Goal: Task Accomplishment & Management: Use online tool/utility

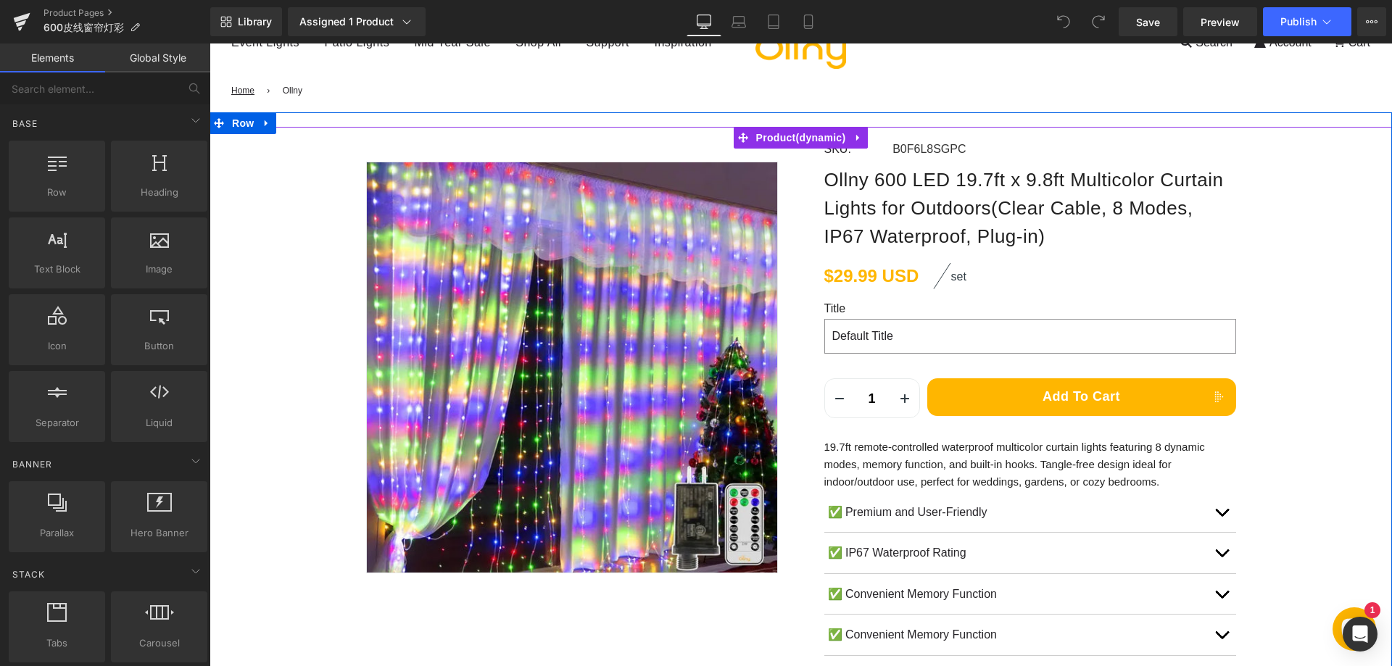
scroll to position [145, 0]
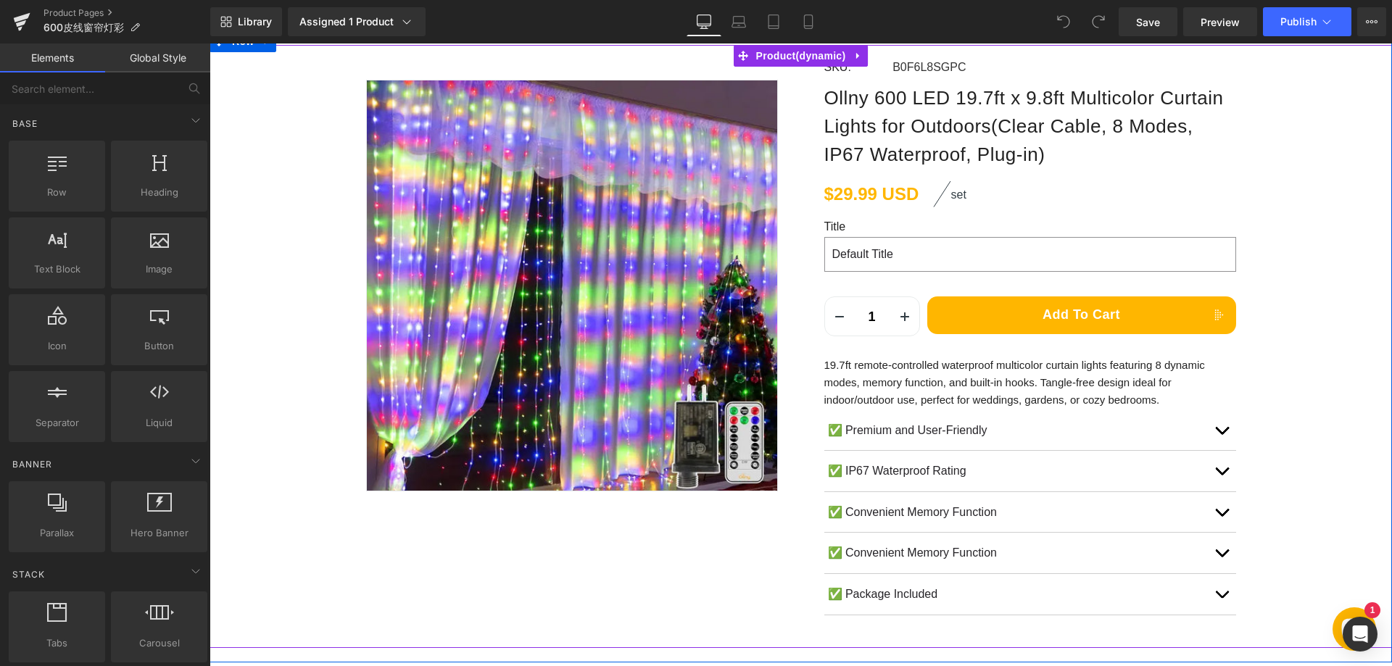
click at [907, 378] on p "19.7ft remote-controlled waterproof multicolor curtain lights featuring 8 dynam…" at bounding box center [1030, 383] width 412 height 52
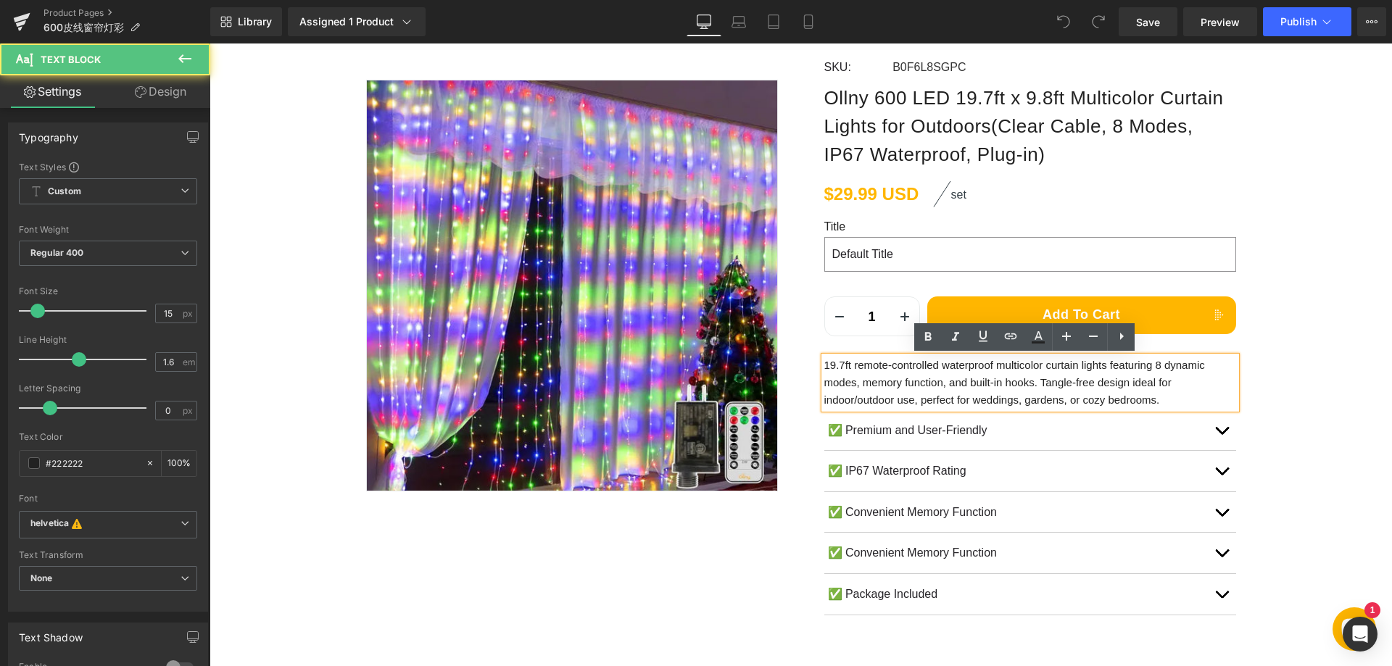
click at [824, 365] on p "19.7ft remote-controlled waterproof multicolor curtain lights featuring 8 dynam…" at bounding box center [1030, 383] width 412 height 52
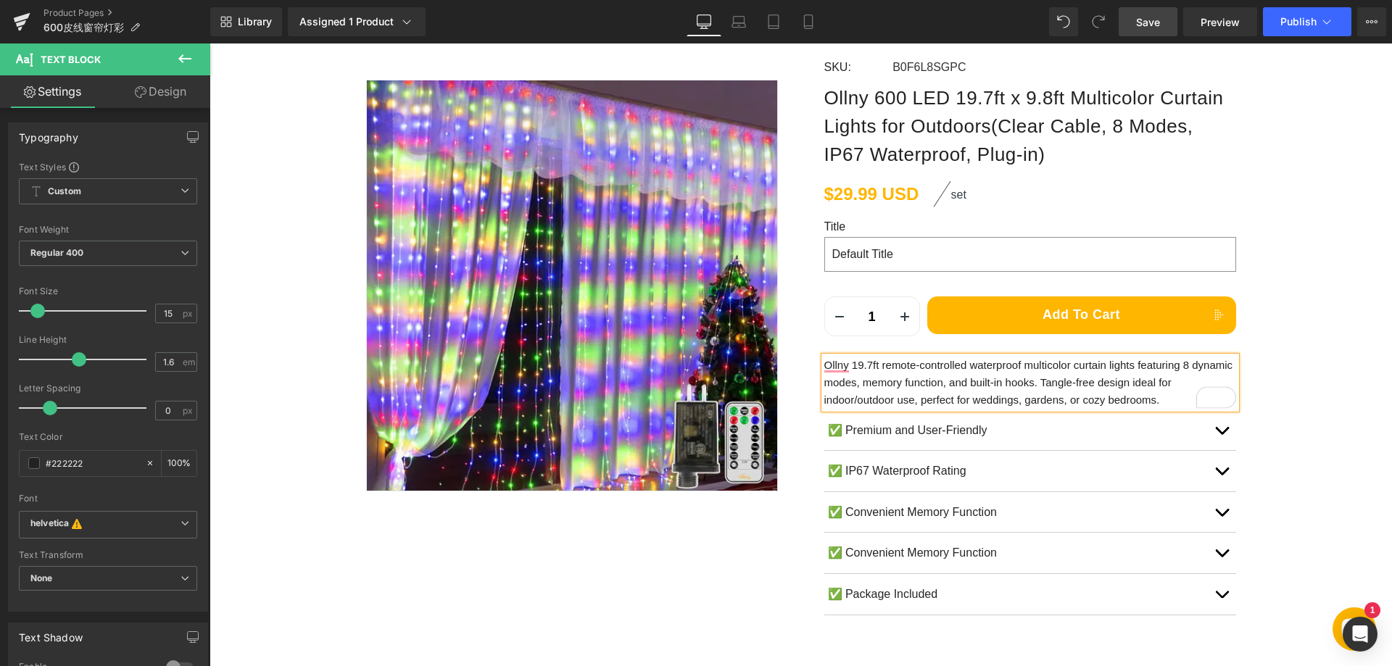
click at [1152, 26] on span "Save" at bounding box center [1148, 21] width 24 height 15
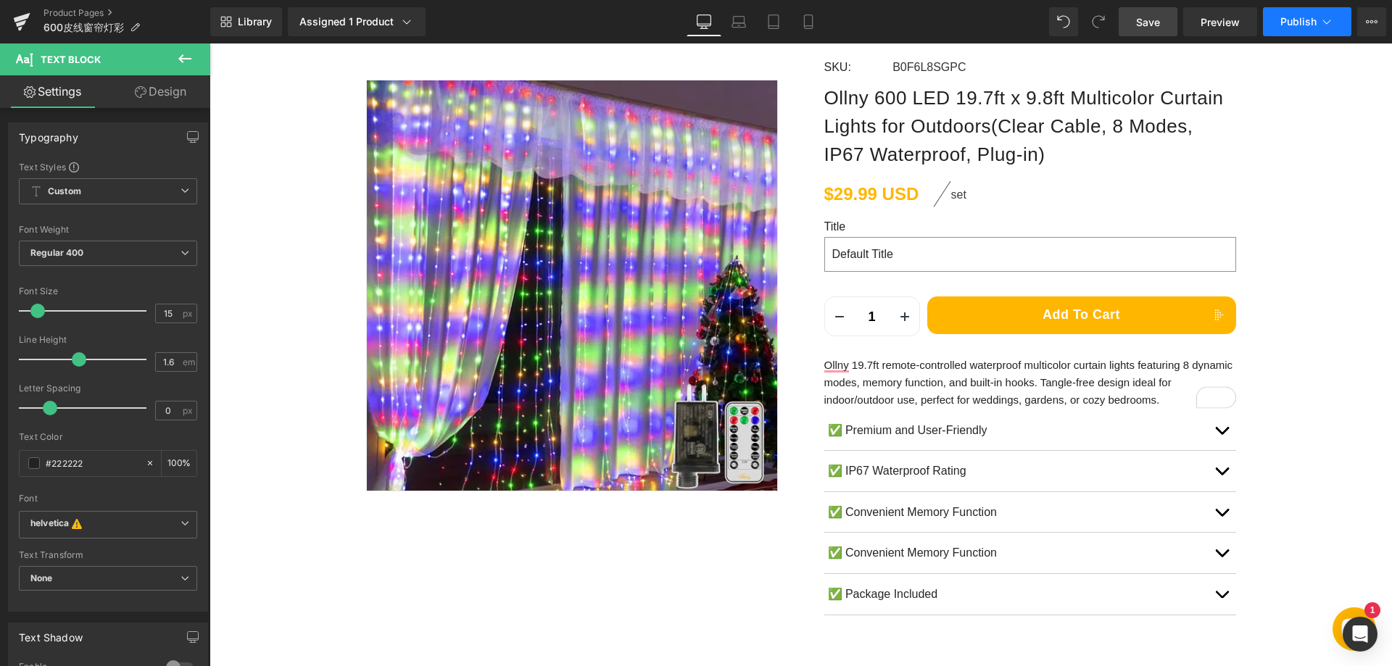
click at [1295, 29] on button "Publish" at bounding box center [1307, 21] width 88 height 29
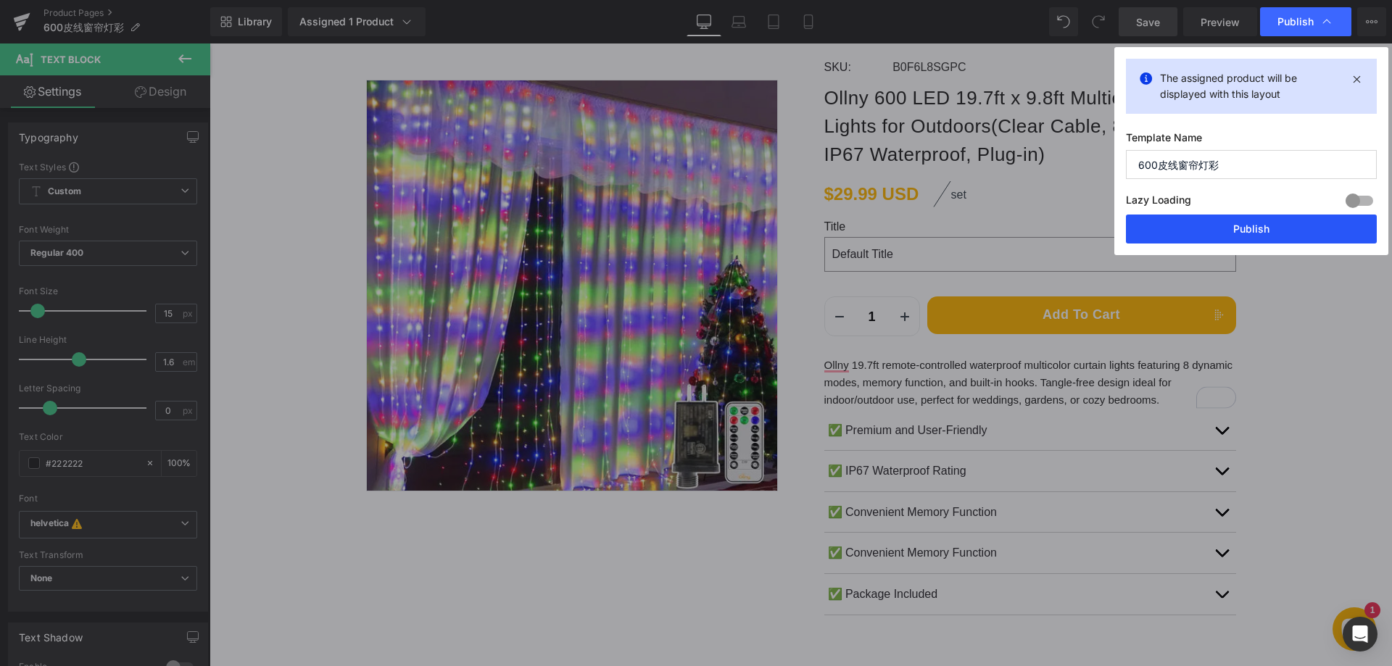
click at [1224, 225] on button "Publish" at bounding box center [1251, 229] width 251 height 29
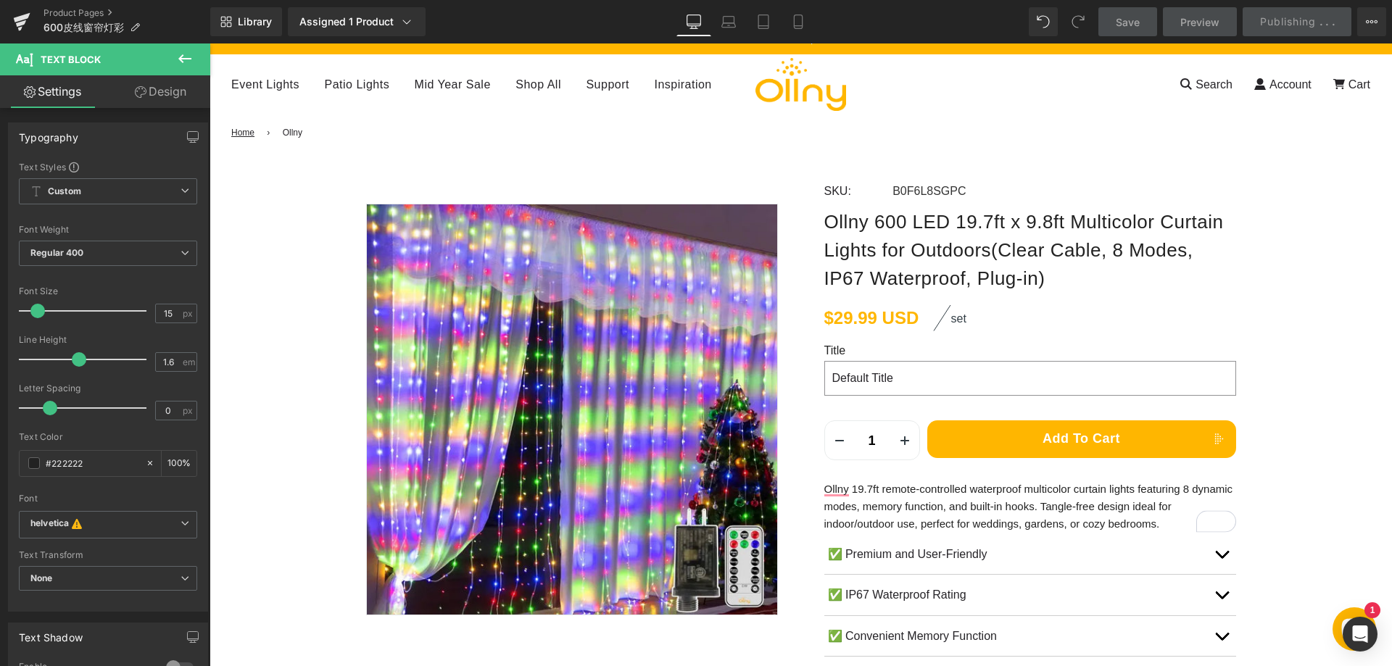
scroll to position [0, 0]
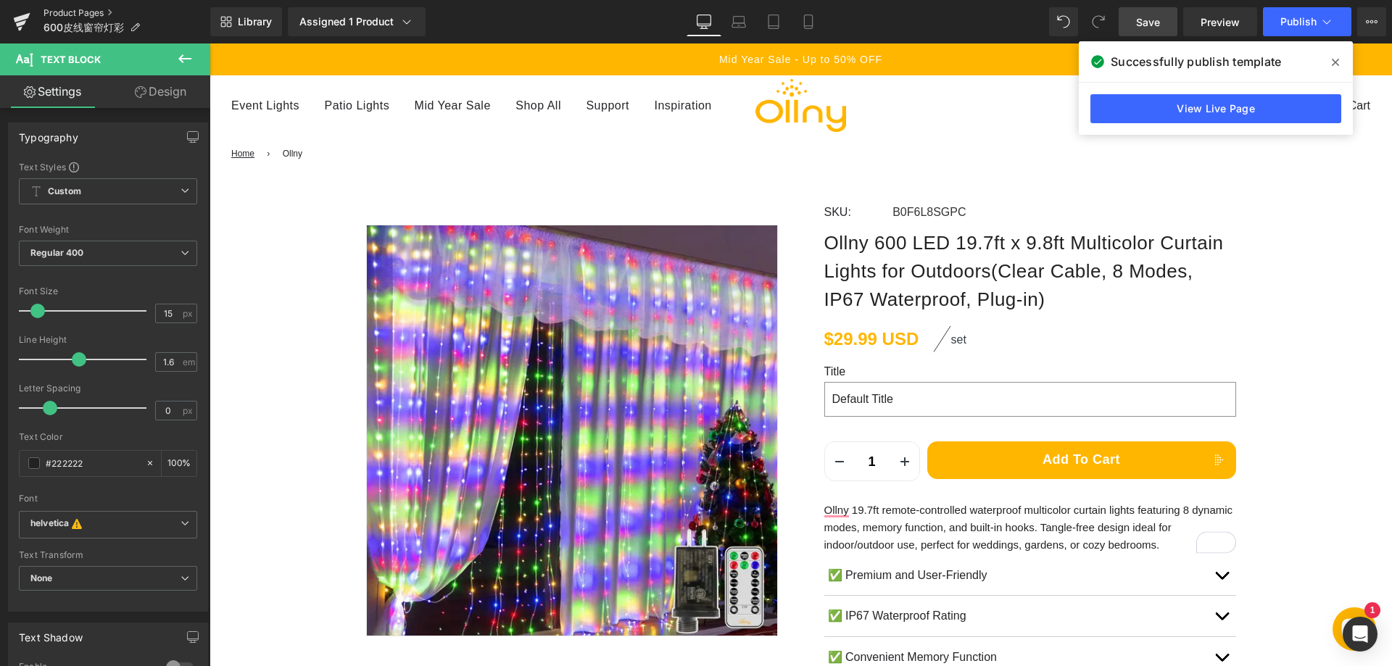
click at [65, 8] on link "Product Pages" at bounding box center [126, 13] width 167 height 12
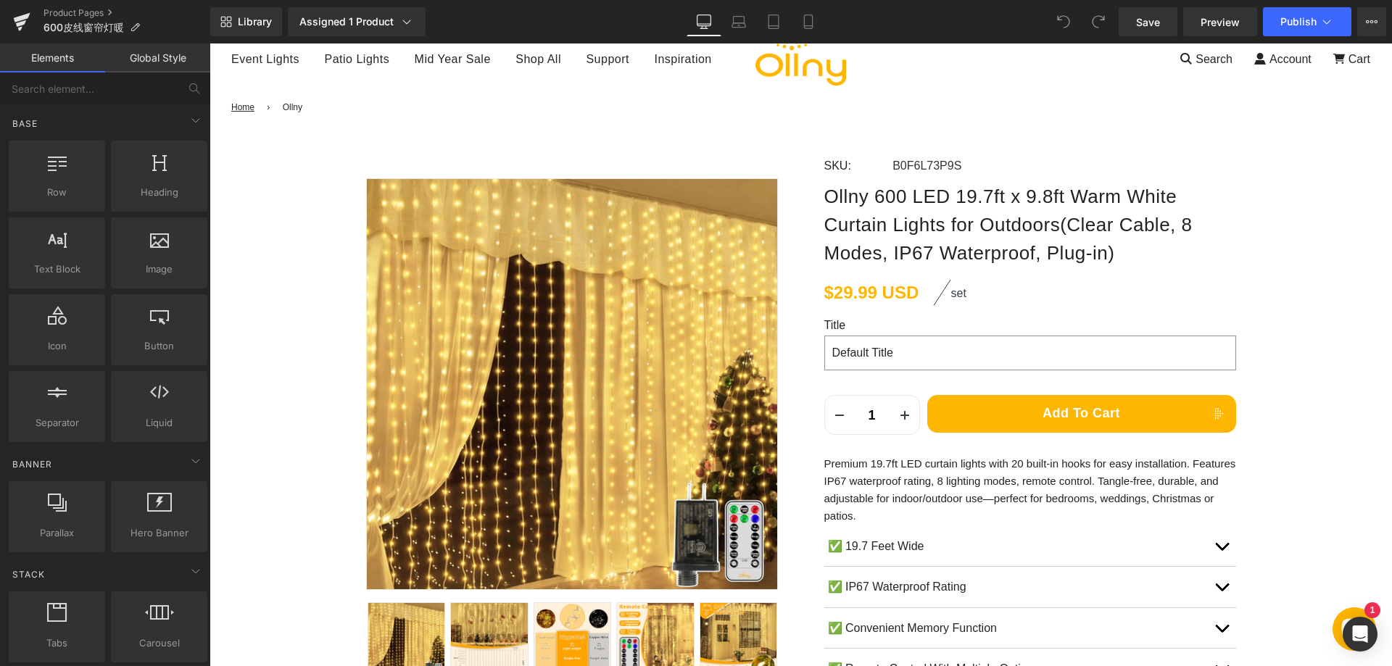
scroll to position [72, 0]
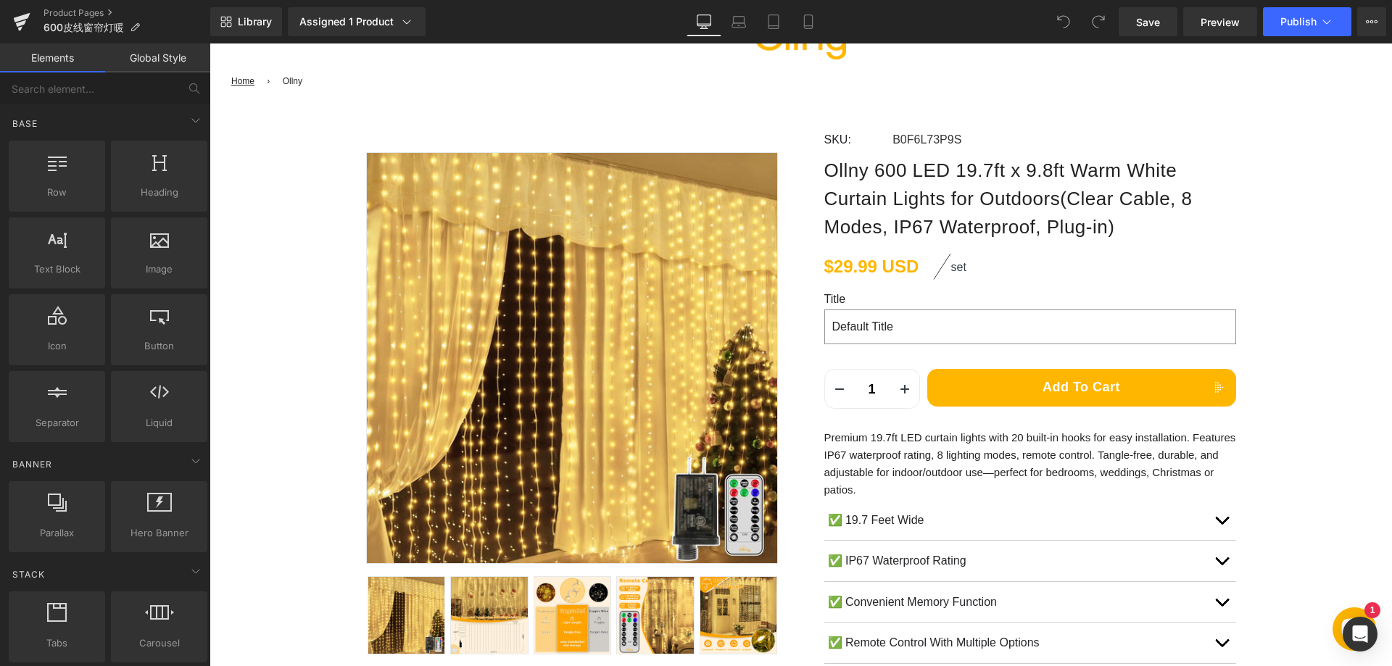
click at [824, 436] on p "Premium 19.7ft LED curtain lights with 20 built-in hooks for easy installation.…" at bounding box center [1030, 464] width 412 height 70
click at [824, 437] on p "Premium 19.7ft LED curtain lights with 20 built-in hooks for easy installation.…" at bounding box center [1030, 464] width 412 height 70
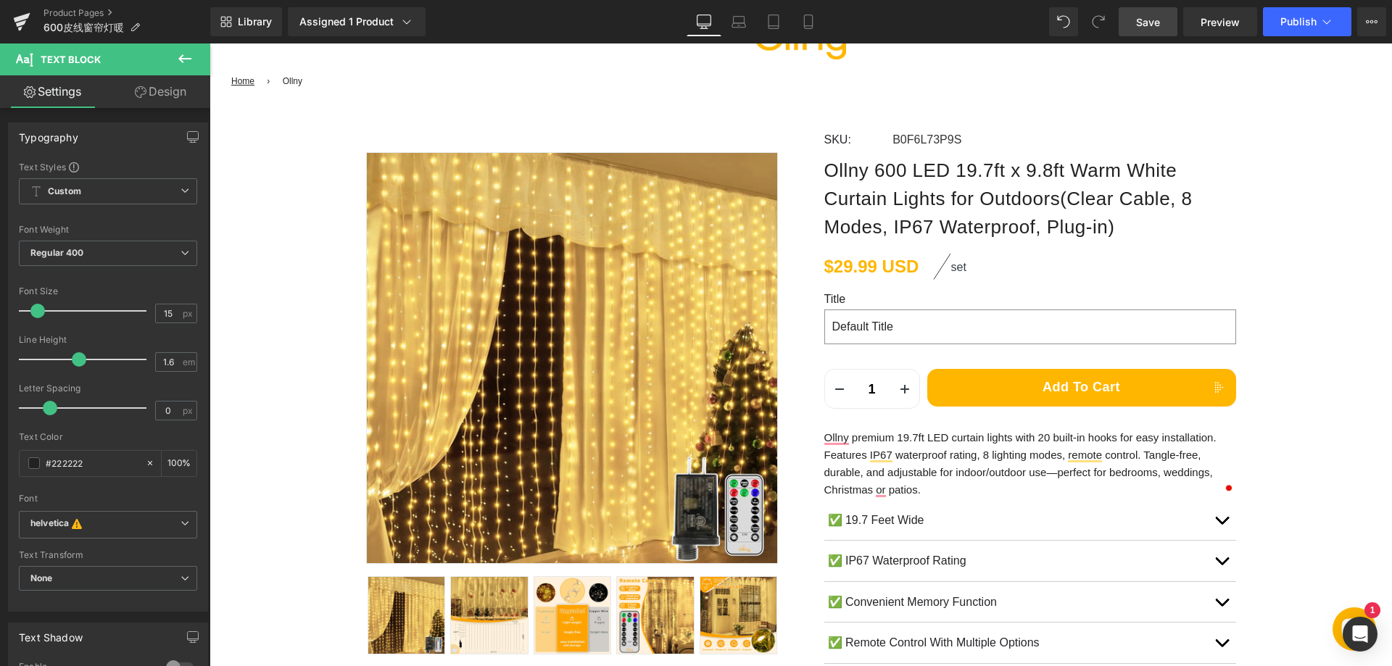
click at [1150, 19] on span "Save" at bounding box center [1148, 21] width 24 height 15
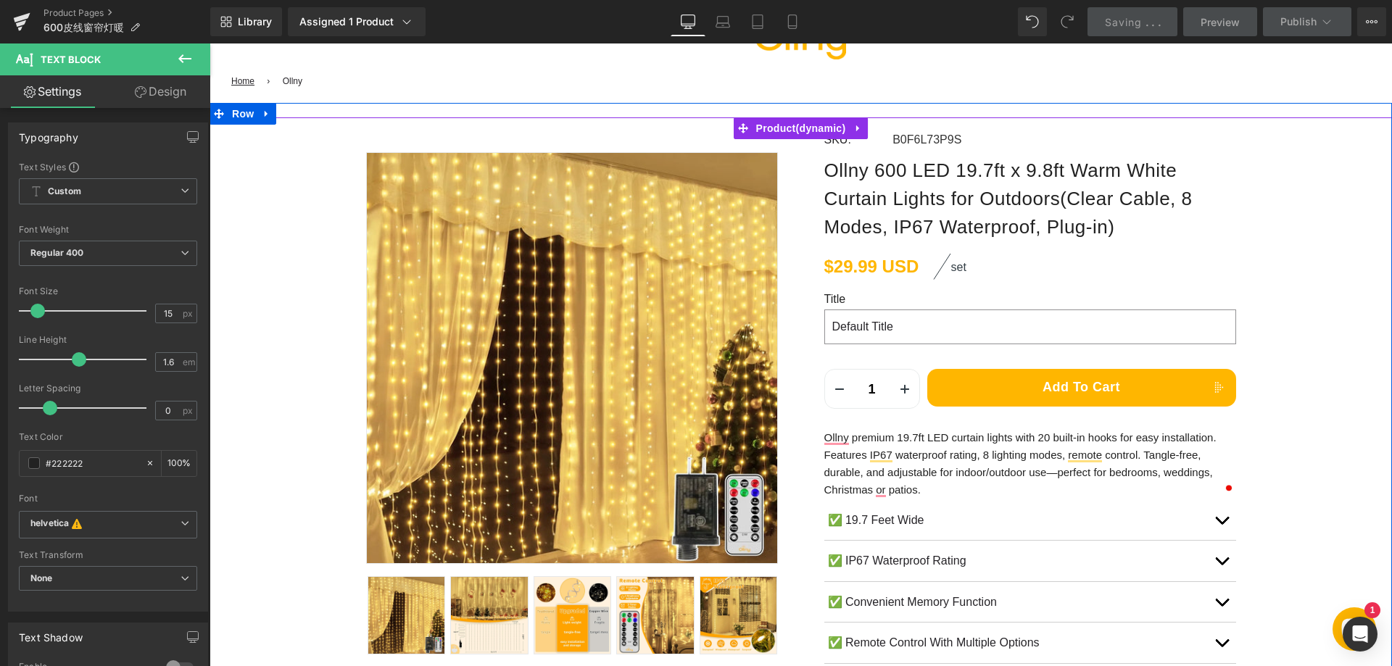
scroll to position [0, 0]
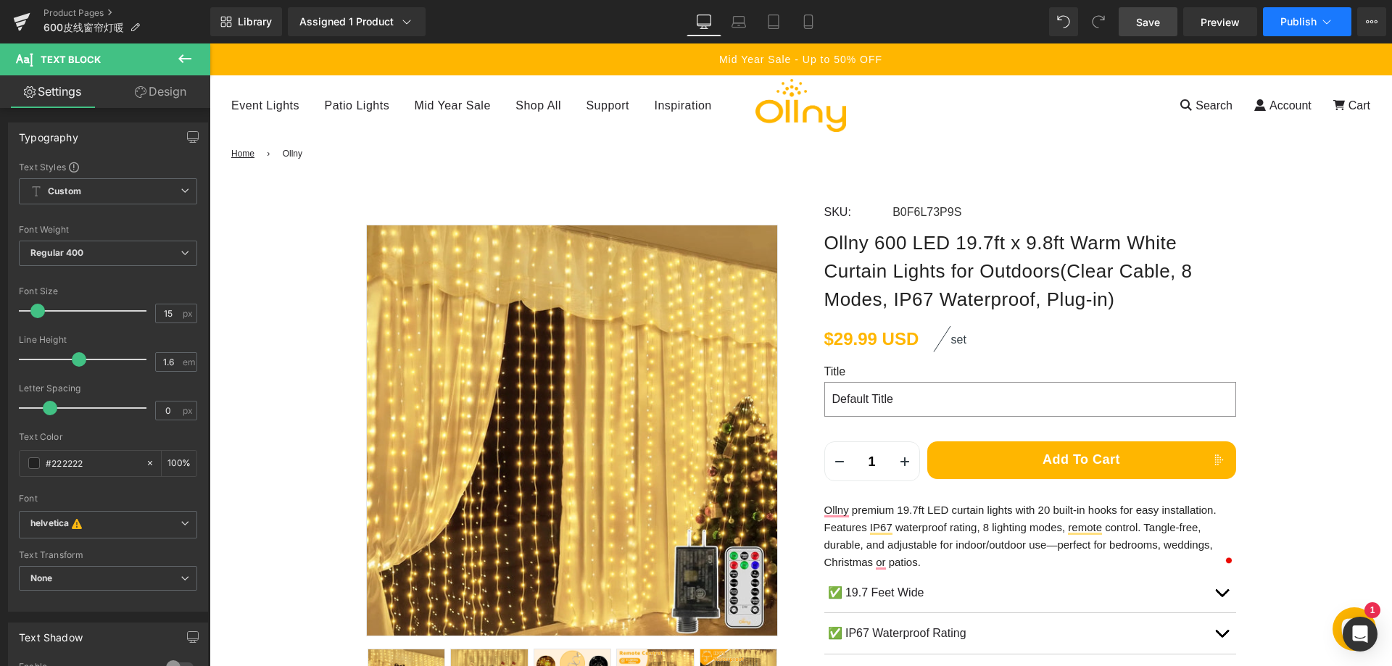
click at [1284, 23] on span "Publish" at bounding box center [1298, 22] width 36 height 12
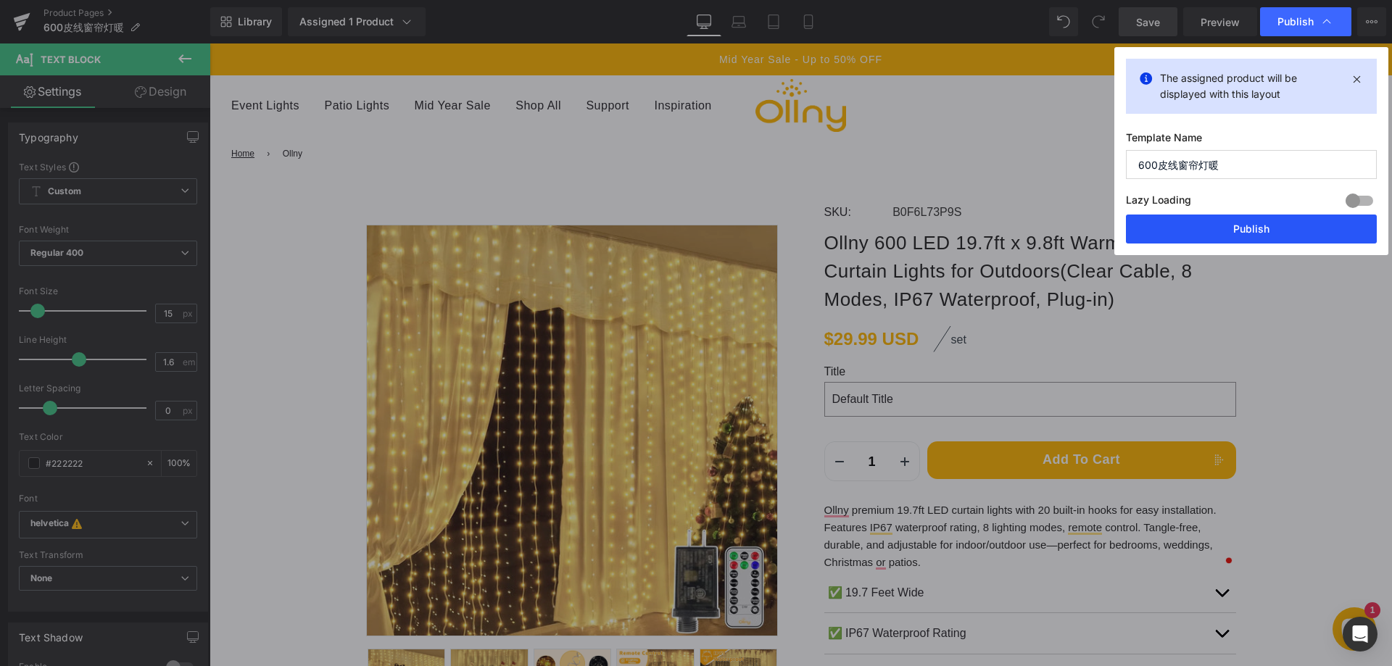
click at [1224, 229] on button "Publish" at bounding box center [1251, 229] width 251 height 29
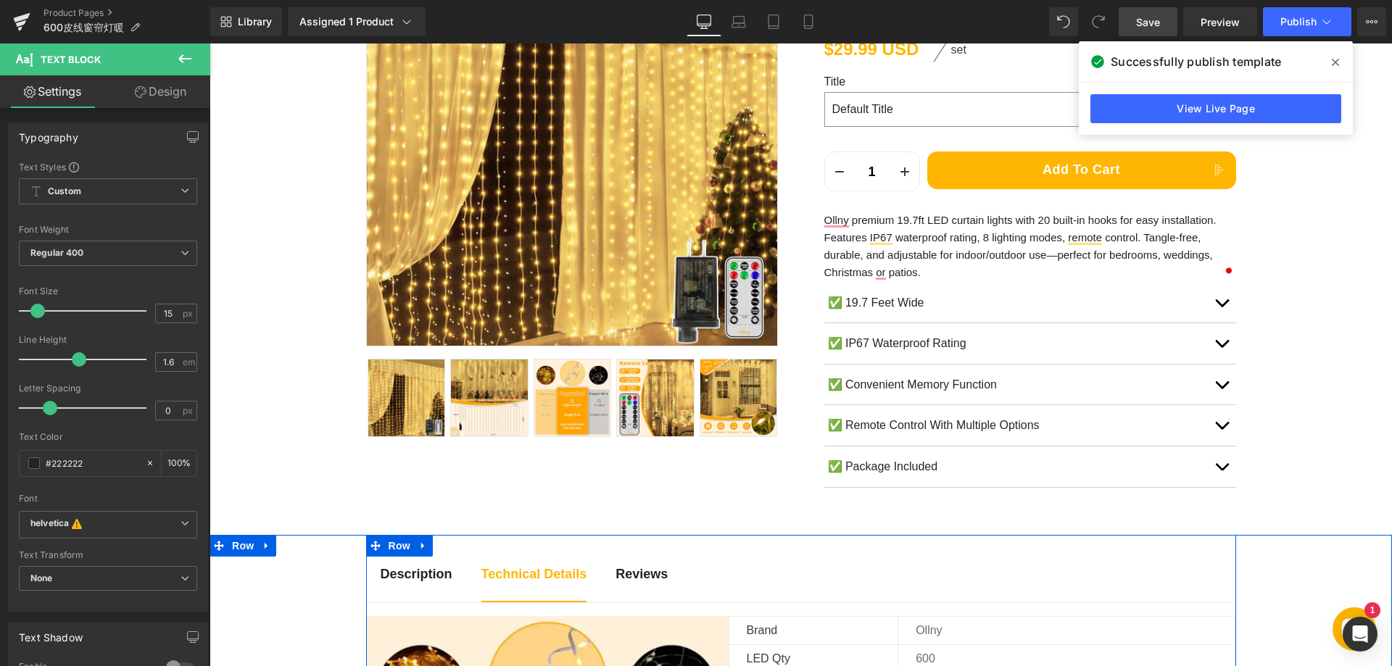
scroll to position [217, 0]
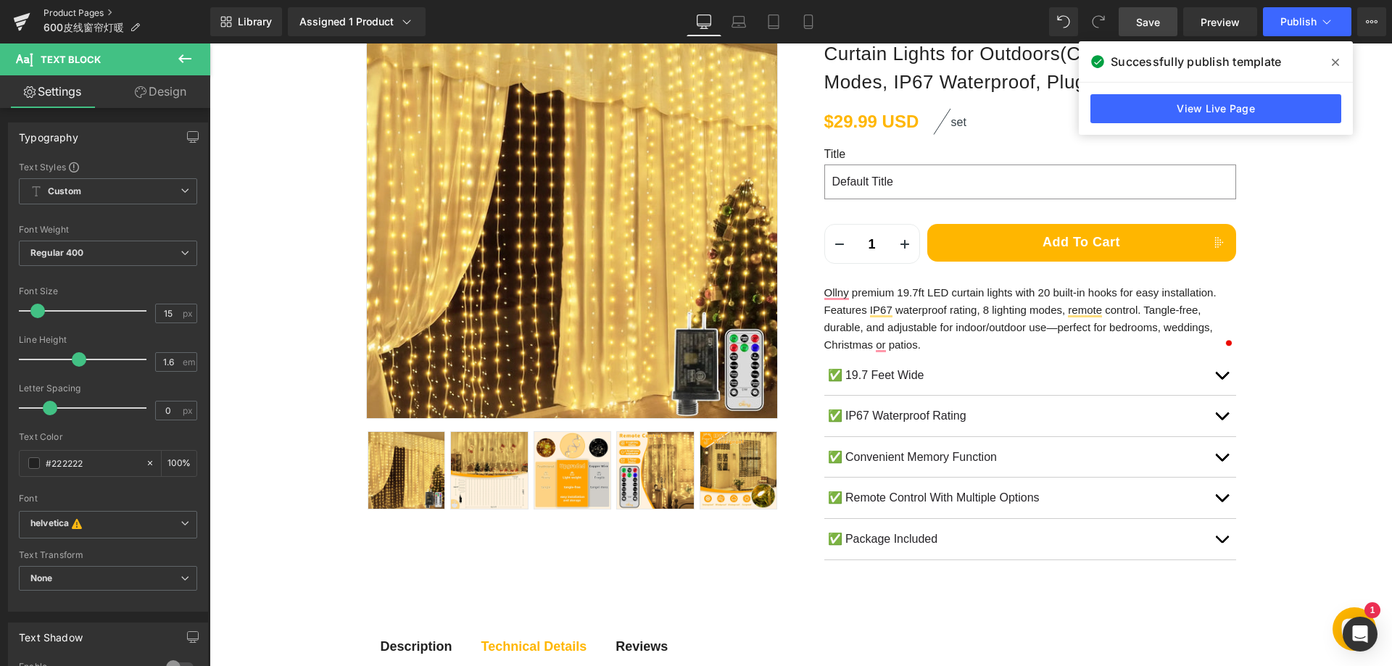
click at [78, 12] on link "Product Pages" at bounding box center [126, 13] width 167 height 12
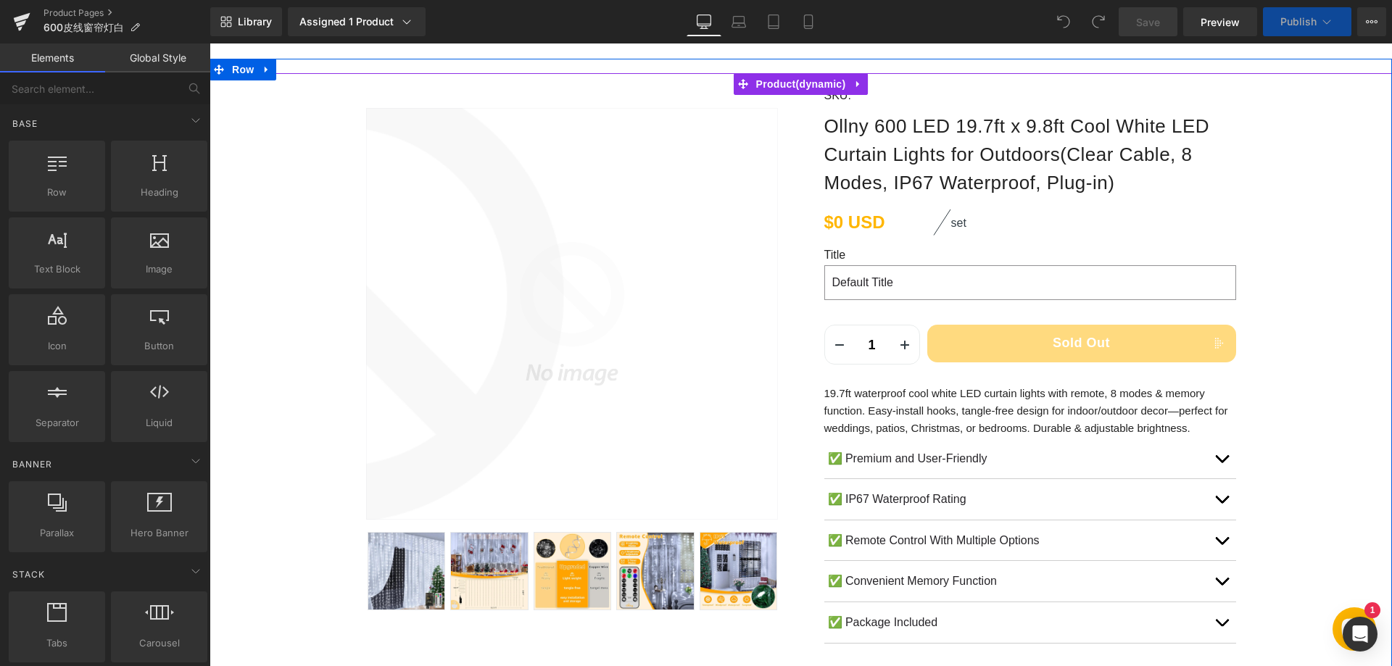
scroll to position [145, 0]
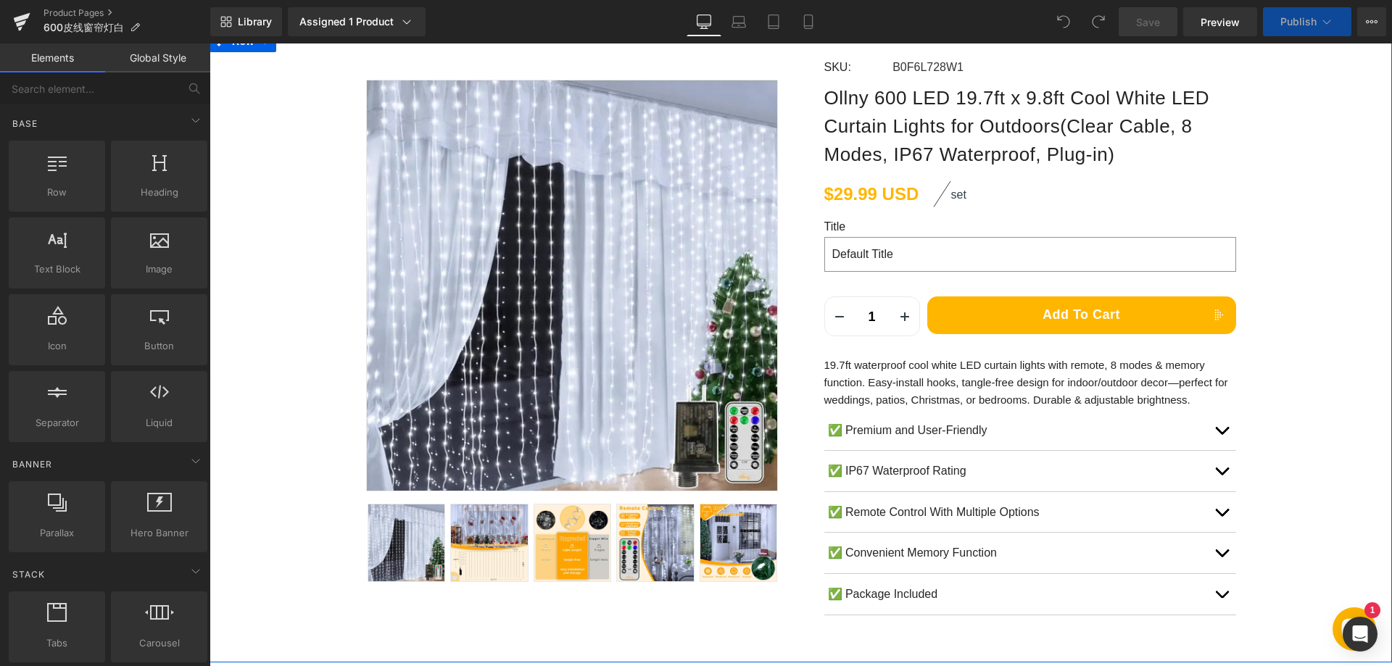
click at [824, 365] on div "19.7ft waterproof cool white LED curtain lights with remote, 8 modes & memory f…" at bounding box center [1030, 383] width 412 height 52
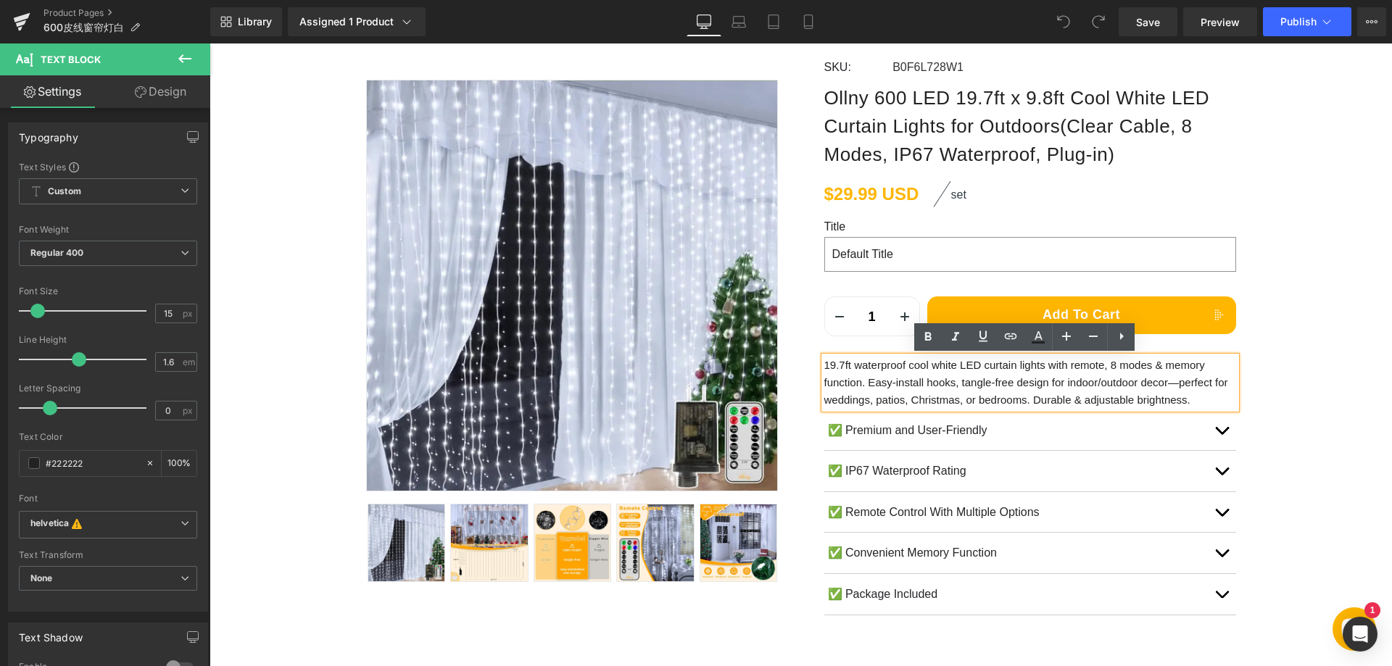
click at [829, 365] on p "19.7ft waterproof cool white LED curtain lights with remote, 8 modes & memory f…" at bounding box center [1030, 383] width 412 height 52
click at [824, 365] on p "19.7ft waterproof cool white LED curtain lights with remote, 8 modes & memory f…" at bounding box center [1030, 383] width 412 height 52
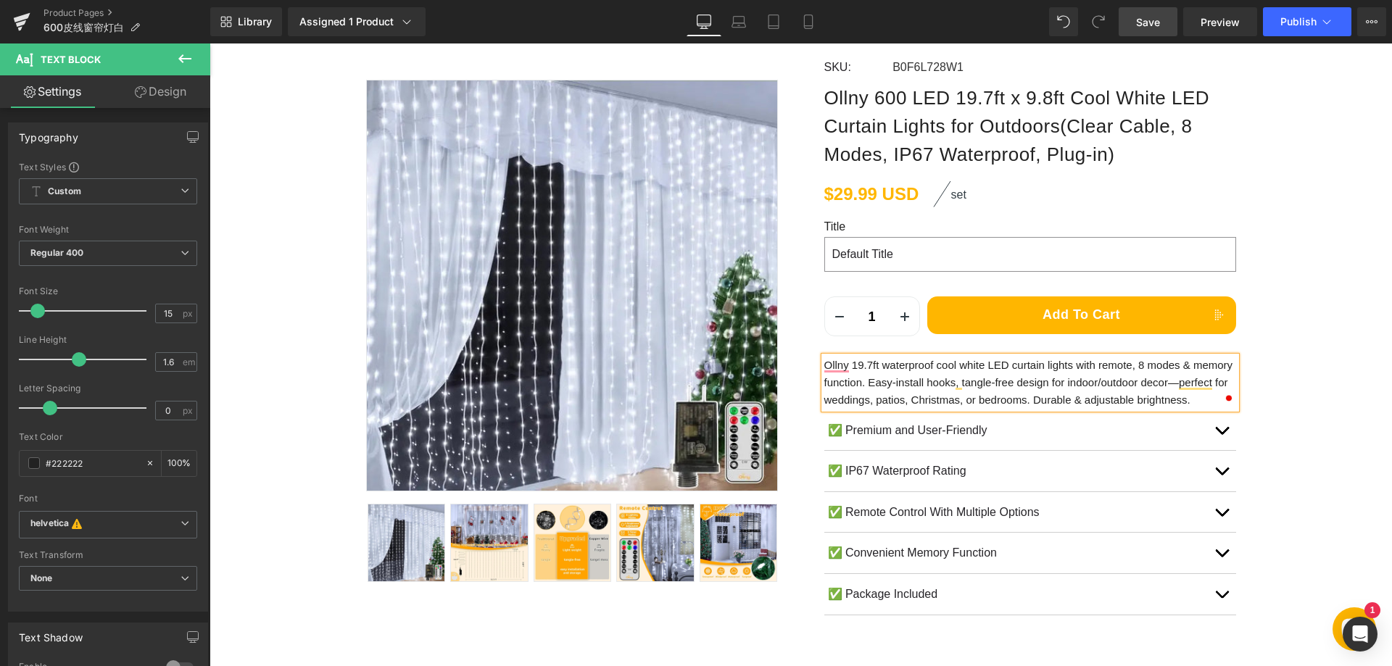
click at [1147, 21] on span "Save" at bounding box center [1148, 21] width 24 height 15
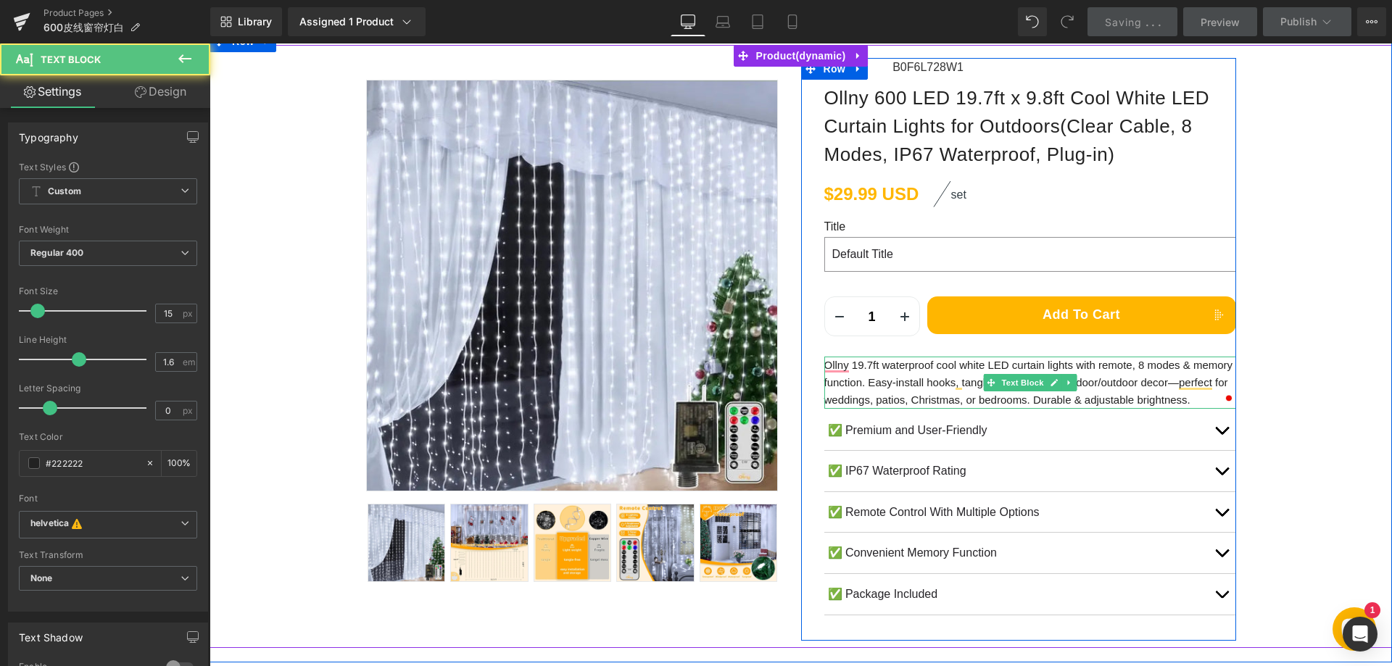
click at [847, 365] on p "Ollny 19.7ft waterproof cool white LED curtain lights with remote, 8 modes & me…" at bounding box center [1030, 383] width 412 height 52
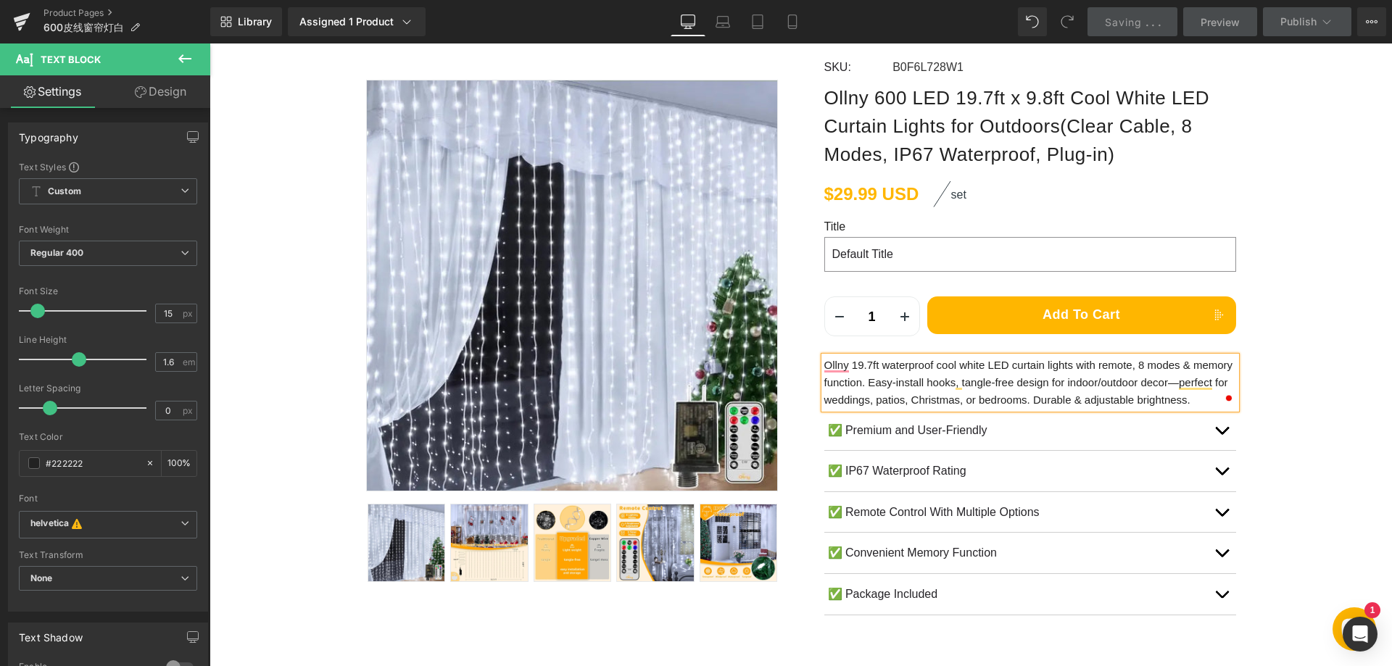
click at [1297, 151] on div "Sale Off (P) Image" at bounding box center [800, 346] width 1182 height 603
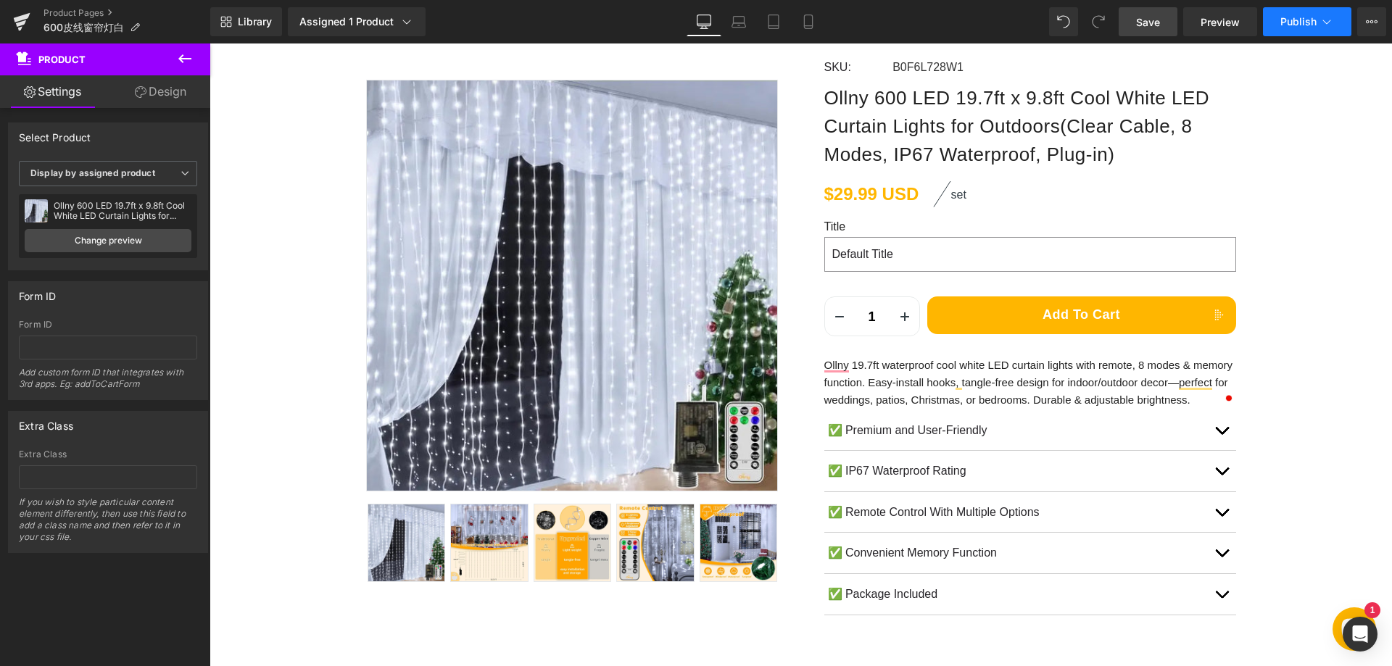
click at [1290, 22] on span "Publish" at bounding box center [1298, 22] width 36 height 12
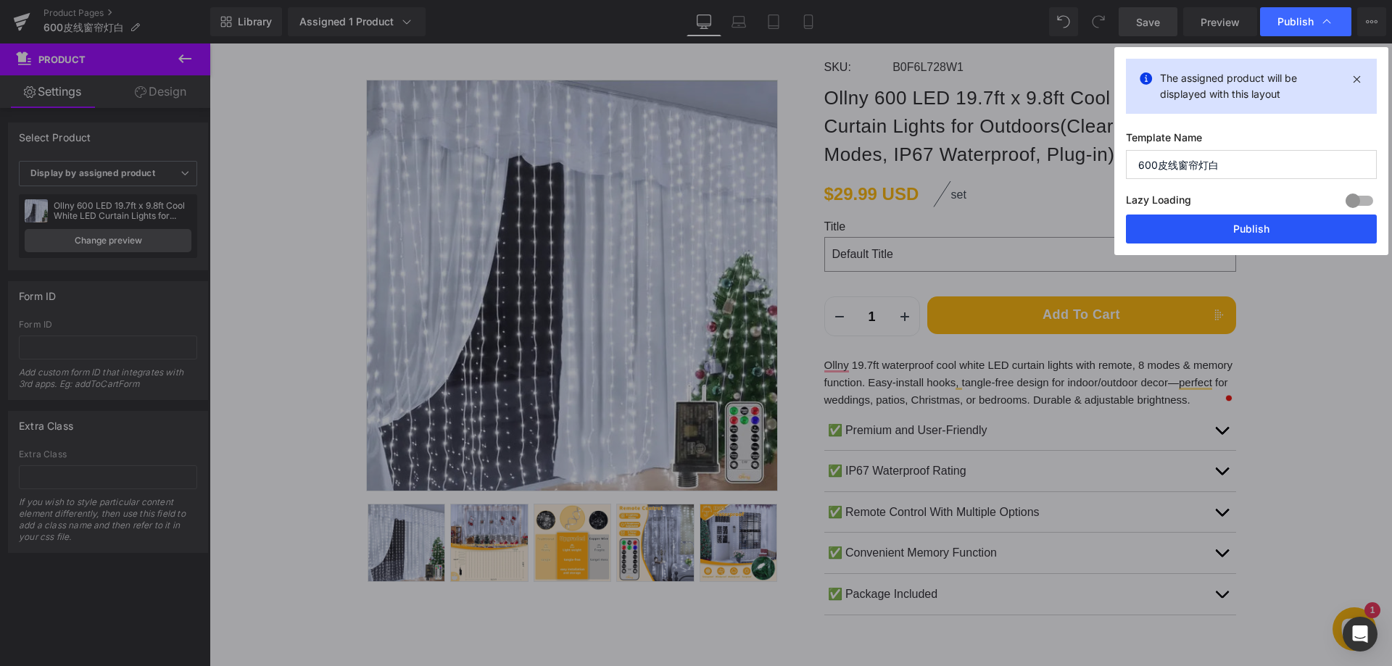
click at [1260, 230] on button "Publish" at bounding box center [1251, 229] width 251 height 29
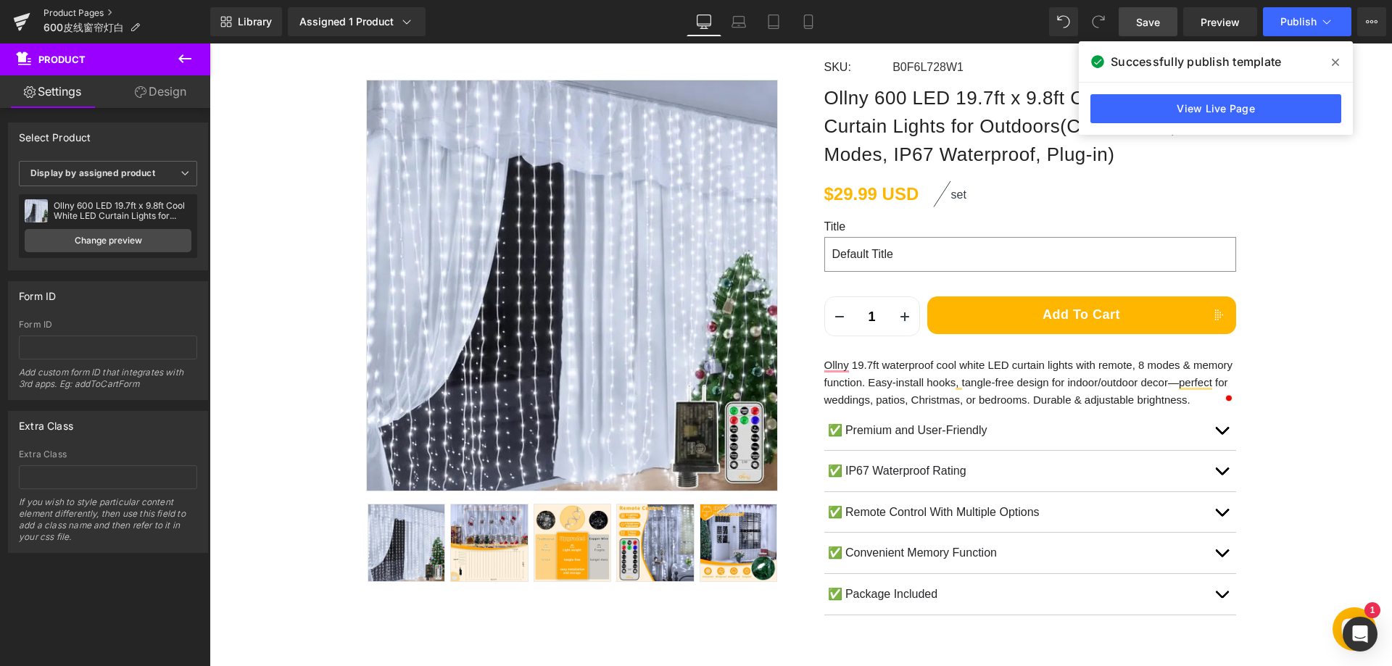
click at [83, 13] on link "Product Pages" at bounding box center [126, 13] width 167 height 12
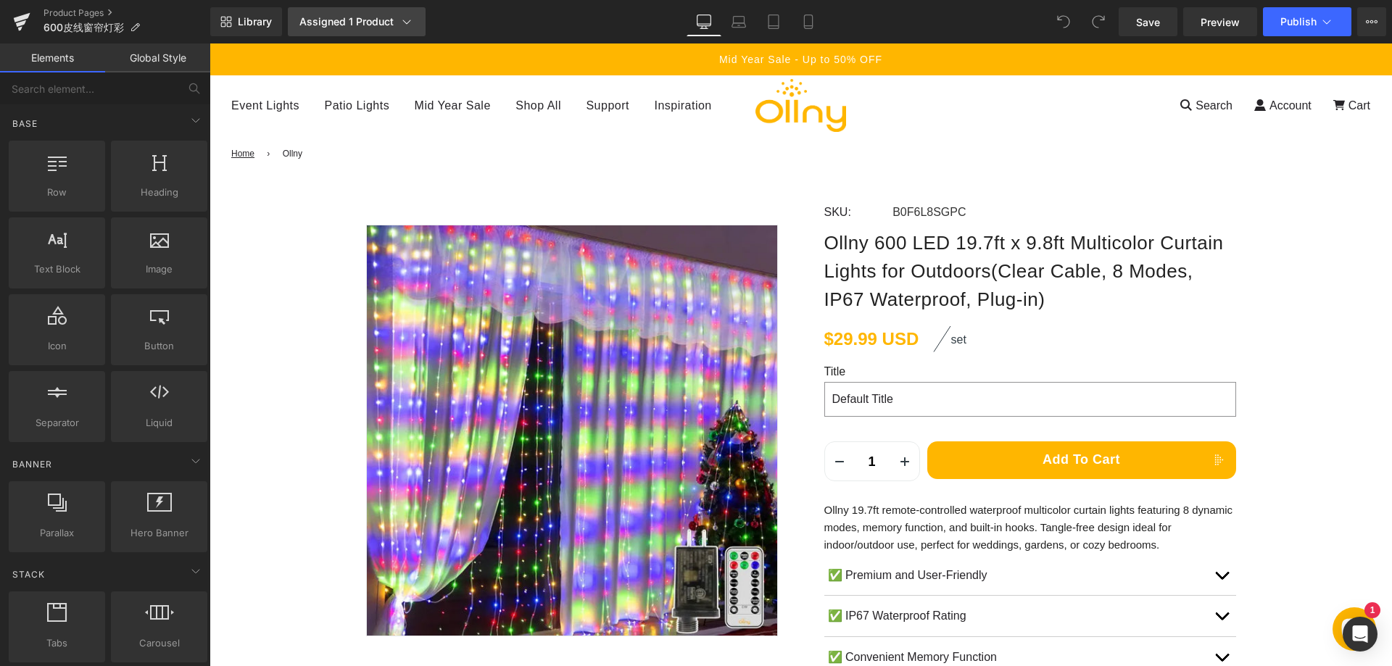
click at [344, 20] on div "Assigned 1 Product" at bounding box center [356, 21] width 115 height 14
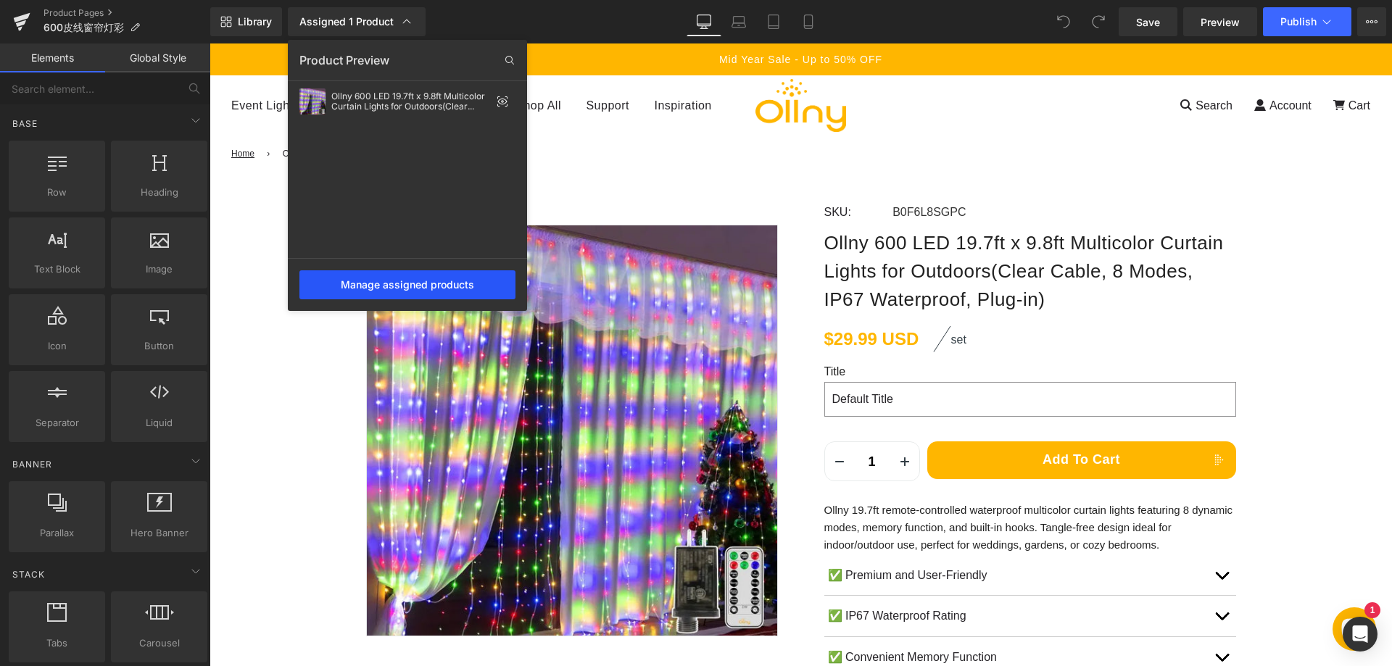
click at [394, 287] on div "Manage assigned products" at bounding box center [407, 284] width 216 height 29
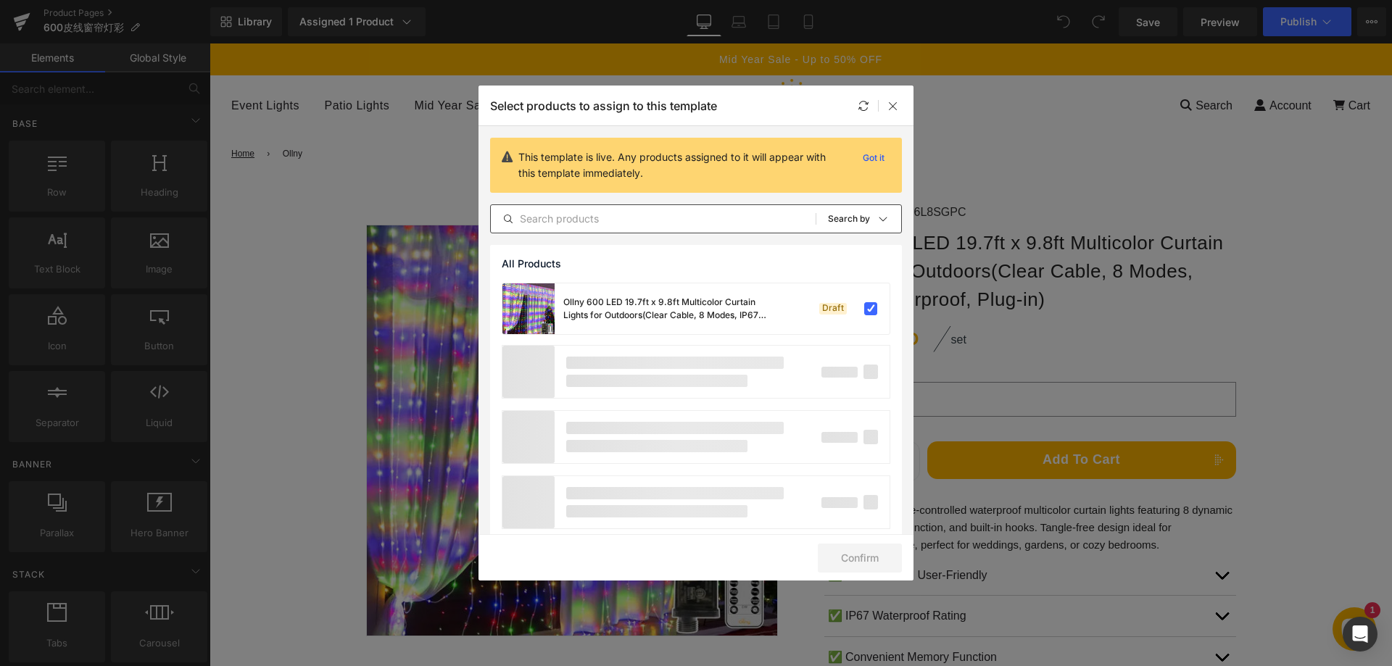
click at [583, 220] on input "text" at bounding box center [653, 218] width 325 height 17
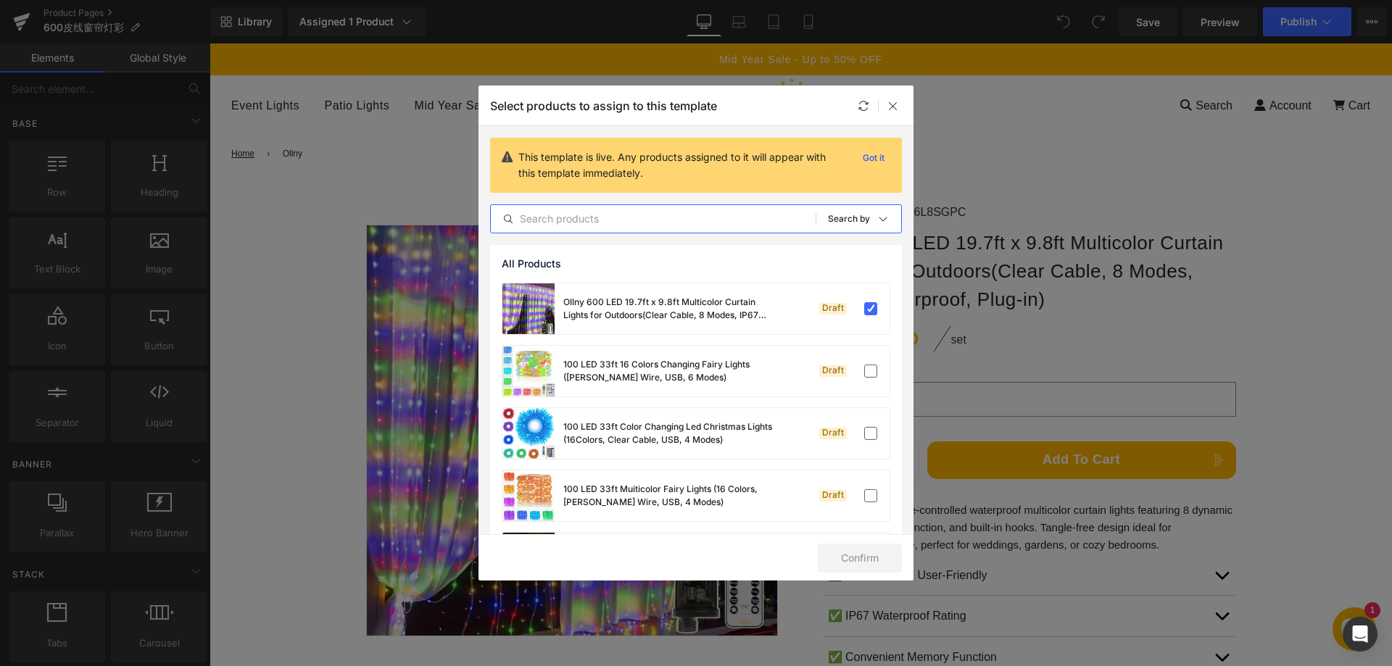
click at [884, 105] on div at bounding box center [878, 105] width 47 height 17
click at [894, 102] on icon at bounding box center [893, 106] width 12 height 12
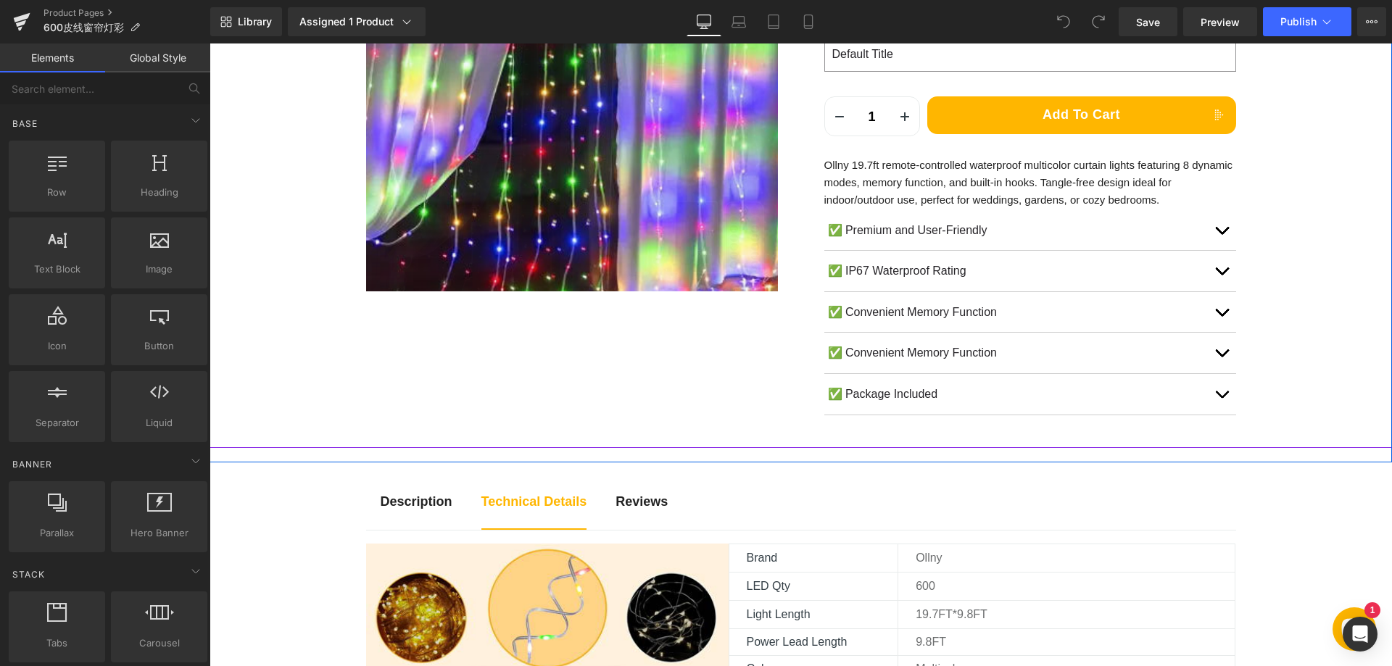
scroll to position [435, 0]
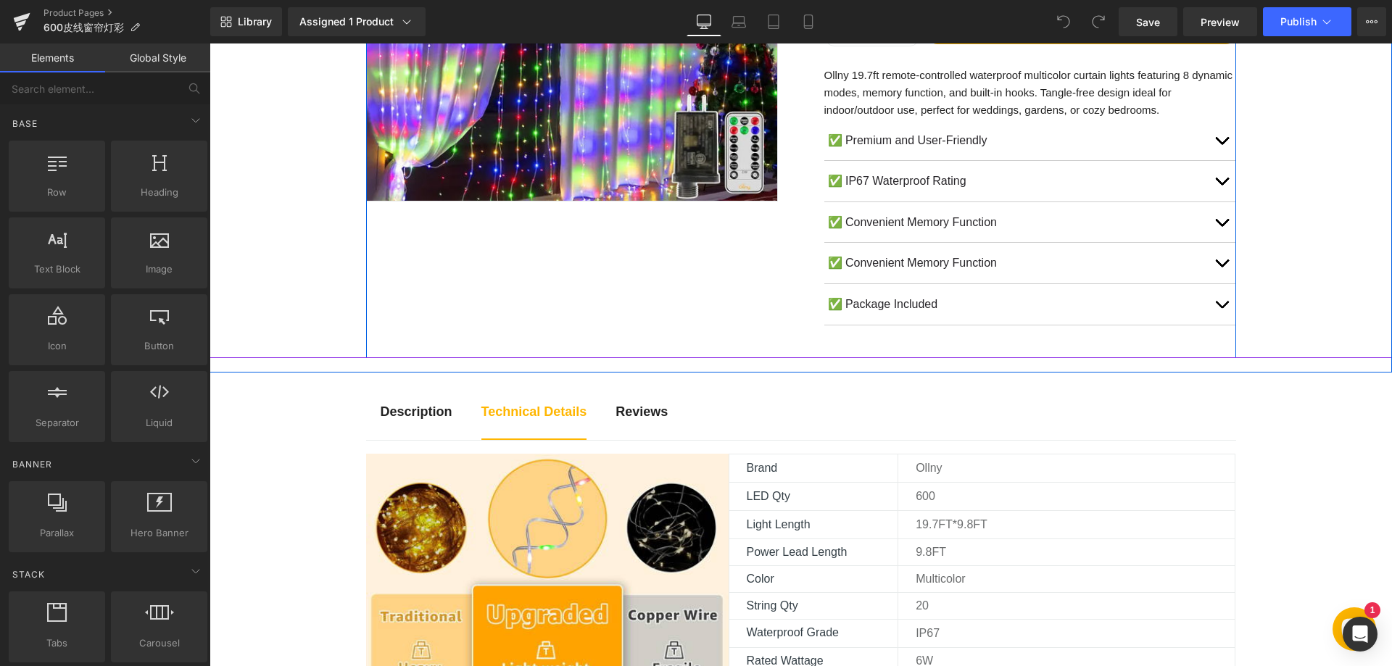
click at [459, 257] on div "Sale Off (P) Image Row SKU: Text Block B0F6L8SGPC (P) SKU Row Ollny 600 LED 19.…" at bounding box center [801, 56] width 870 height 603
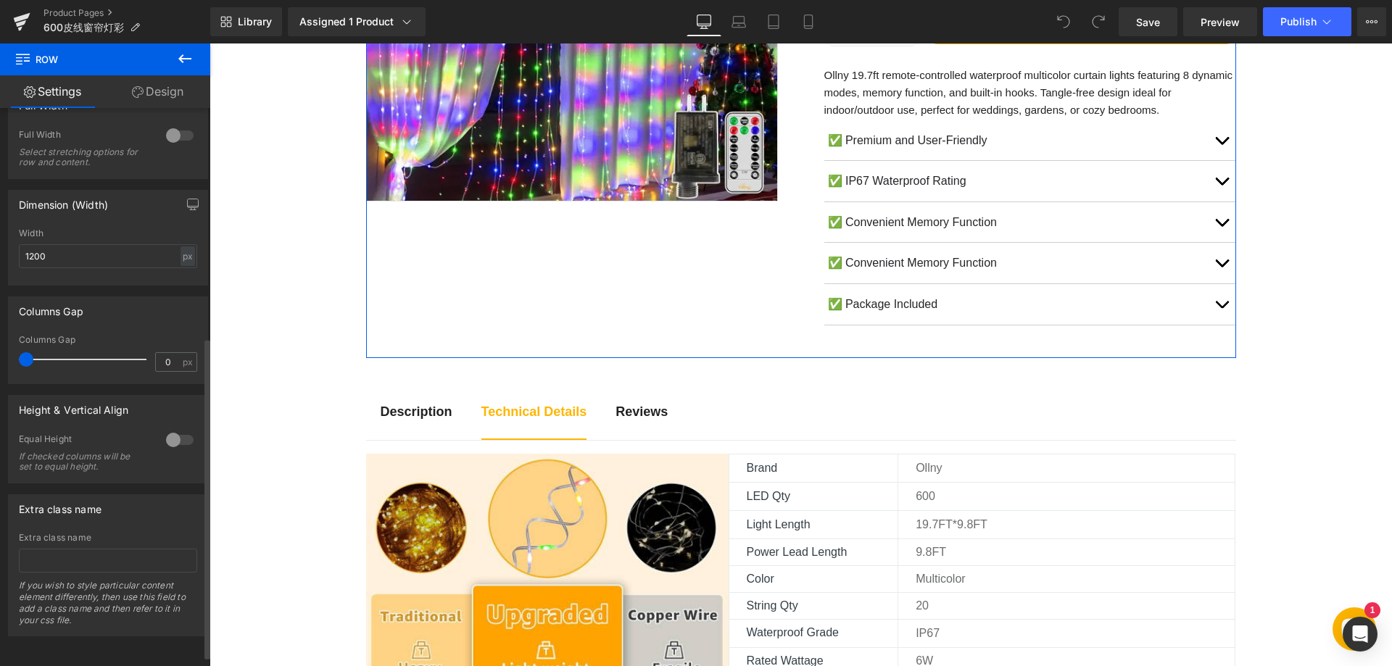
scroll to position [344, 0]
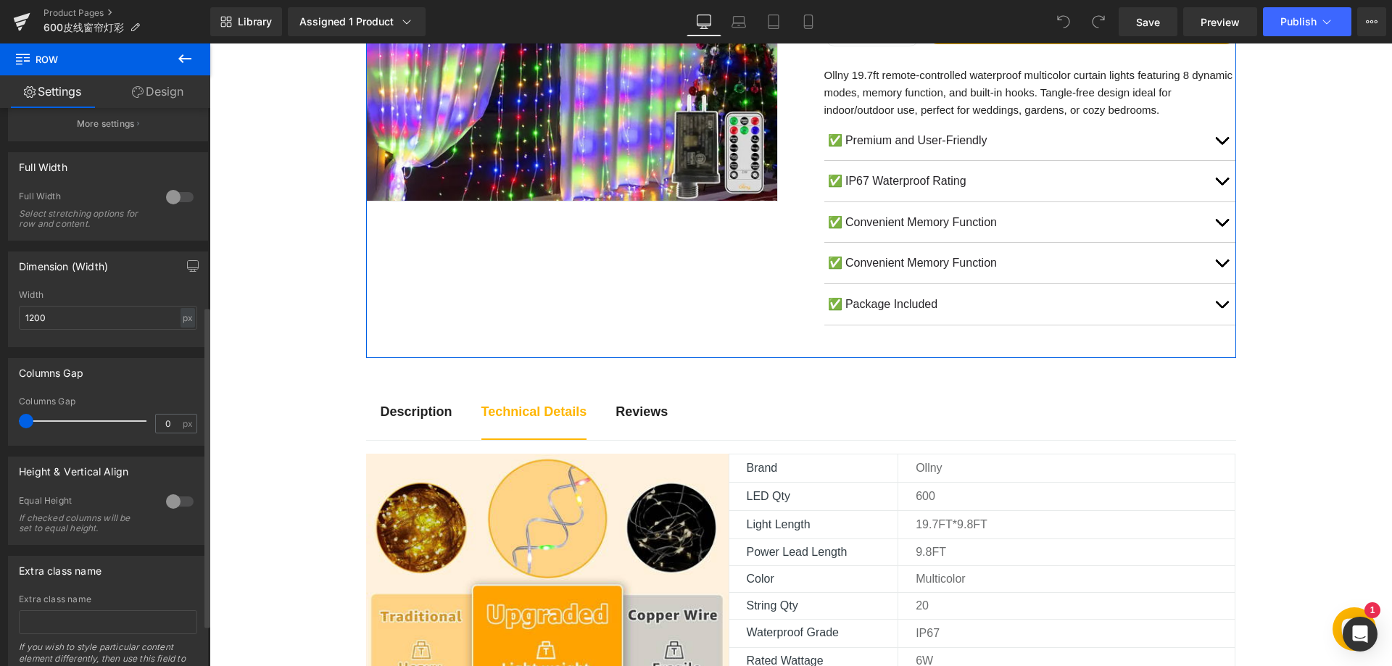
drag, startPoint x: 24, startPoint y: 420, endPoint x: 0, endPoint y: 420, distance: 23.9
click at [0, 420] on div "Columns Gap 0px Columns Gap 0 px" at bounding box center [108, 396] width 217 height 99
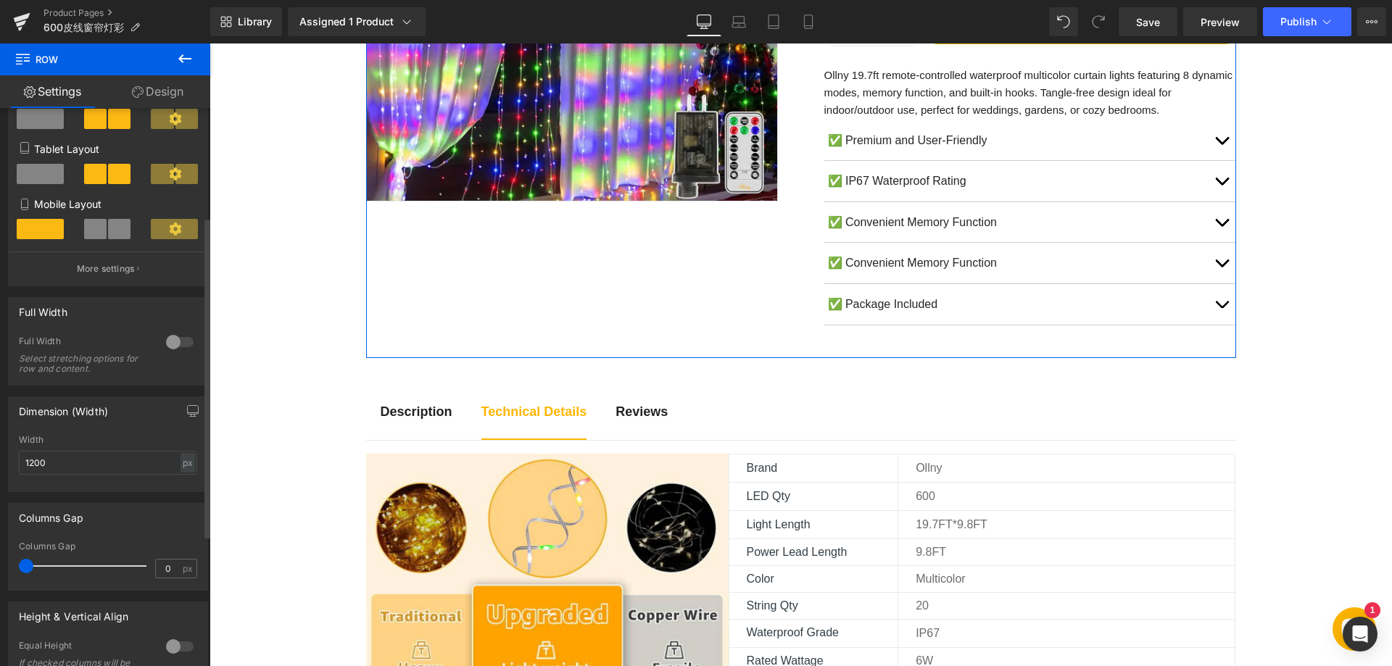
scroll to position [127, 0]
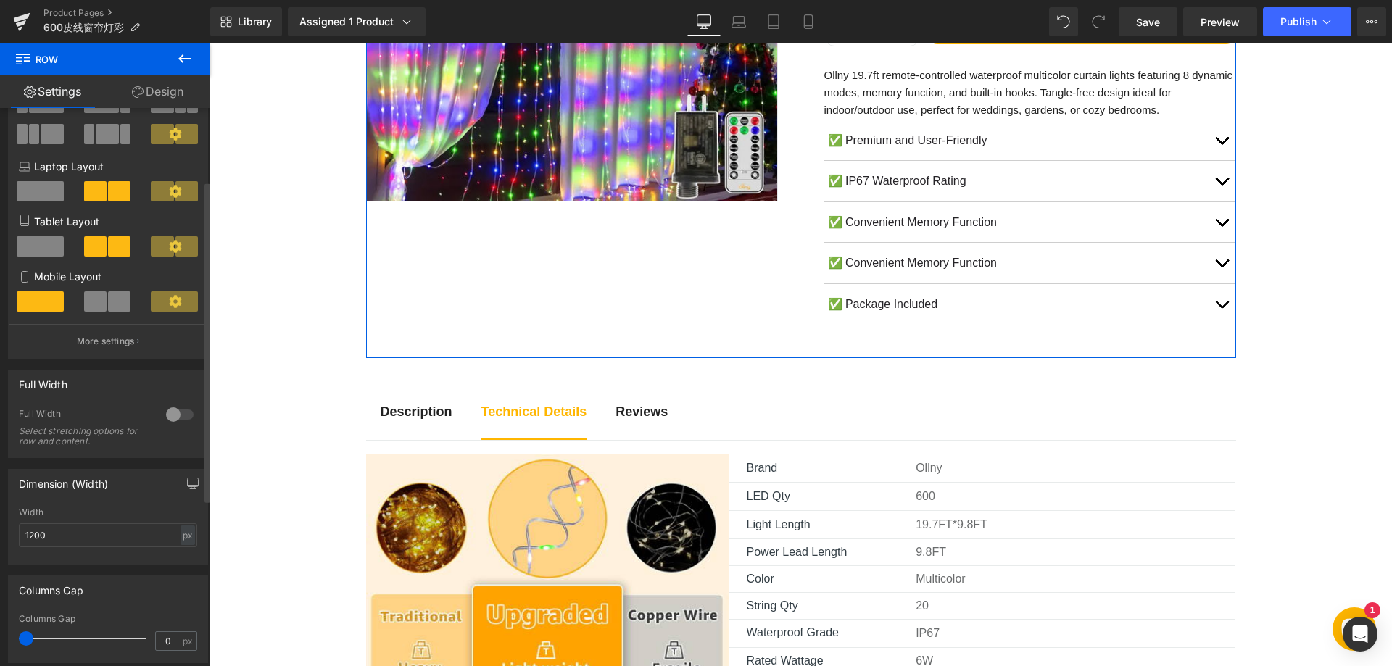
click at [171, 409] on div at bounding box center [179, 414] width 35 height 23
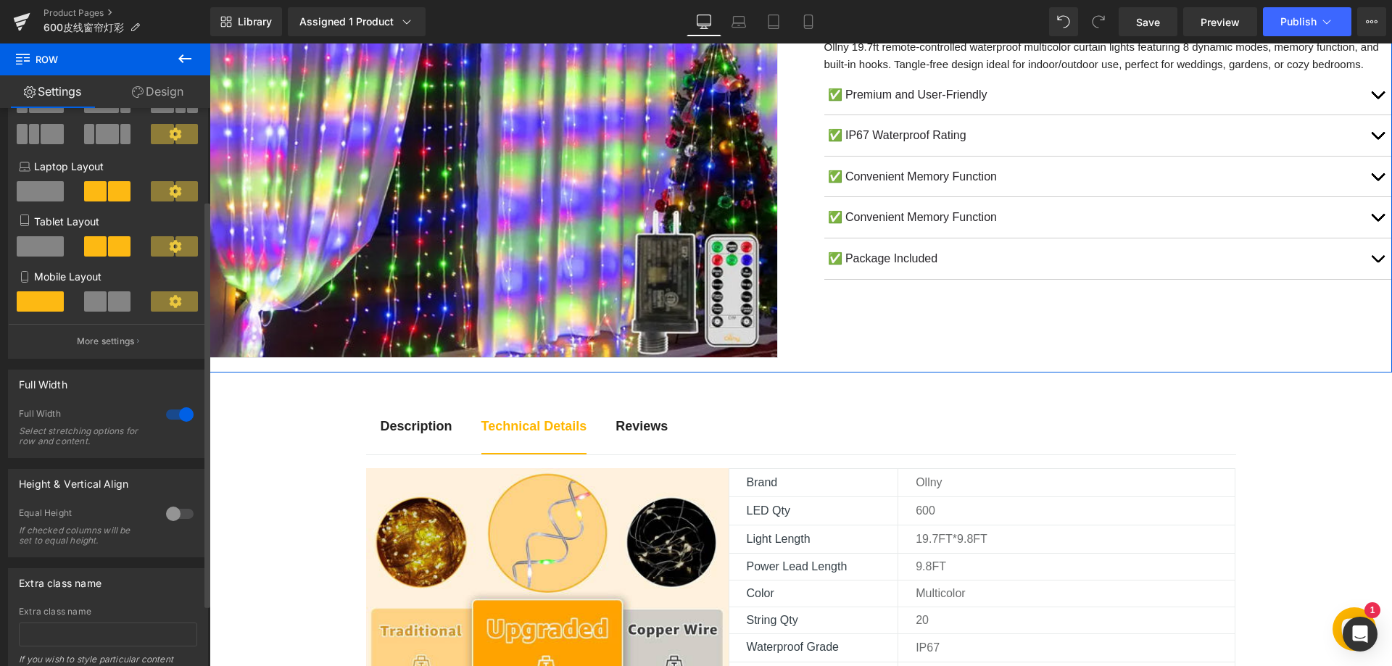
click at [171, 409] on div at bounding box center [179, 414] width 35 height 23
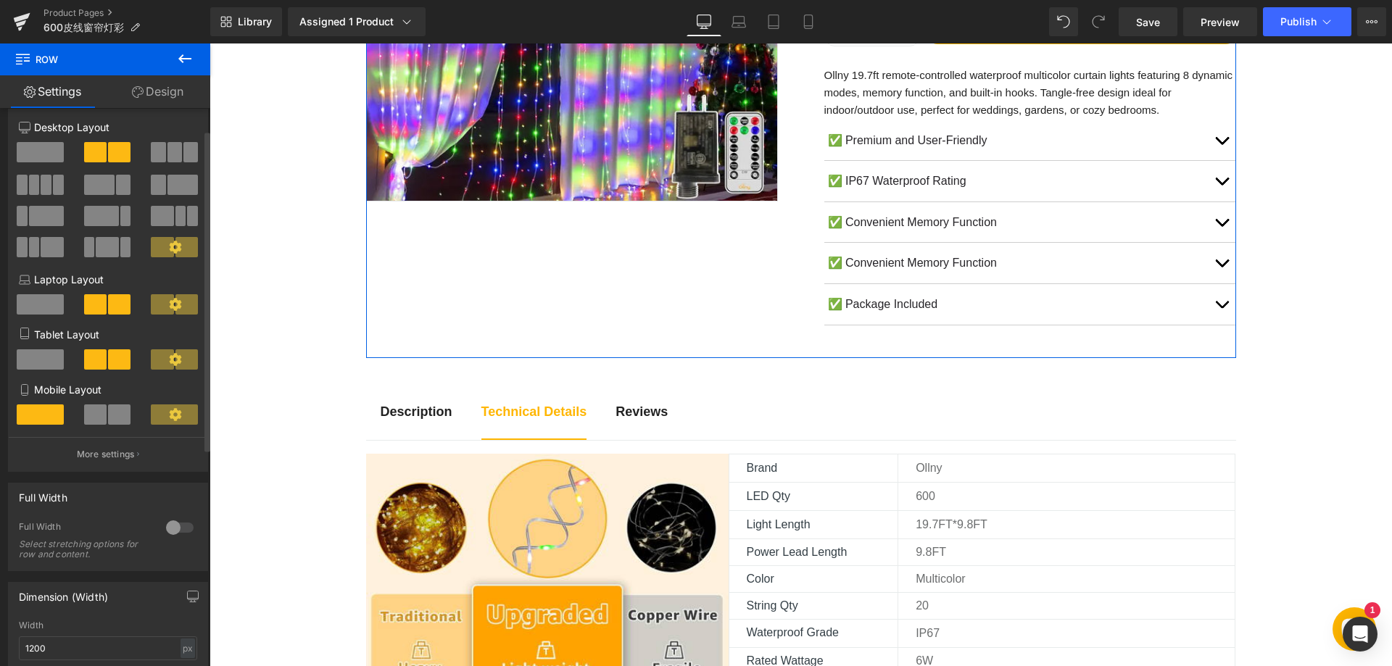
scroll to position [0, 0]
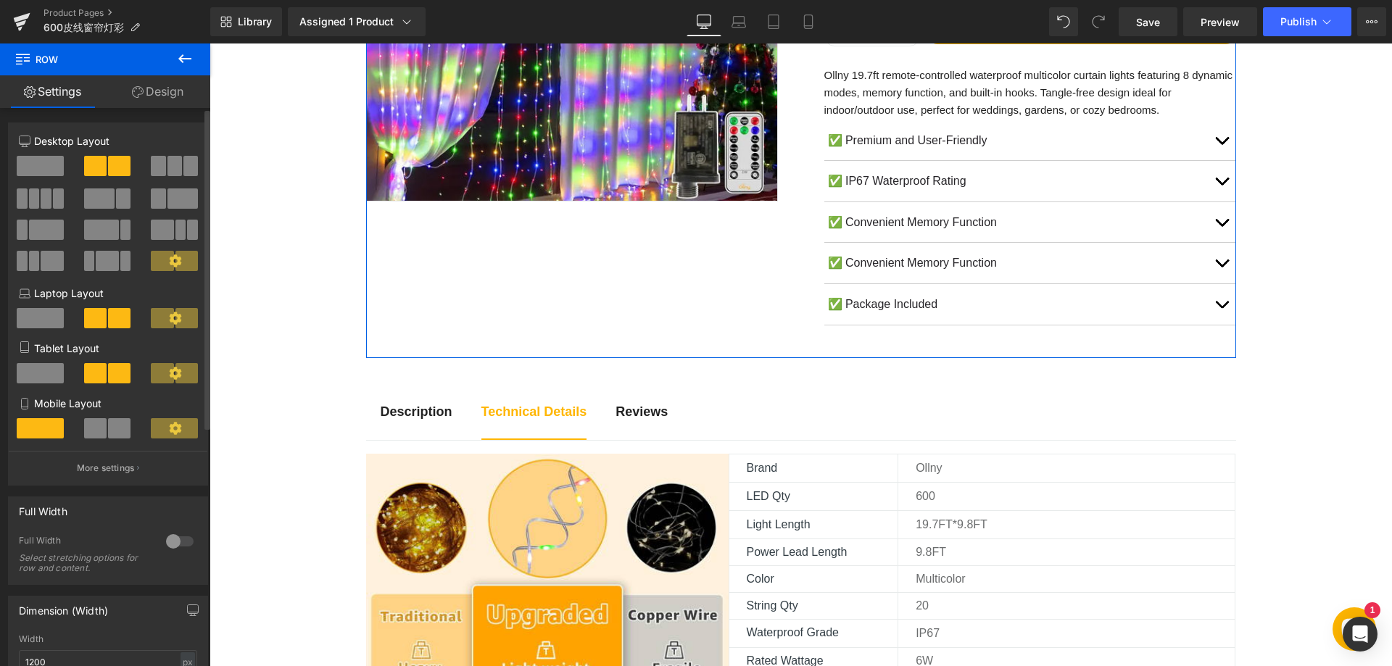
click at [167, 163] on span at bounding box center [174, 166] width 14 height 20
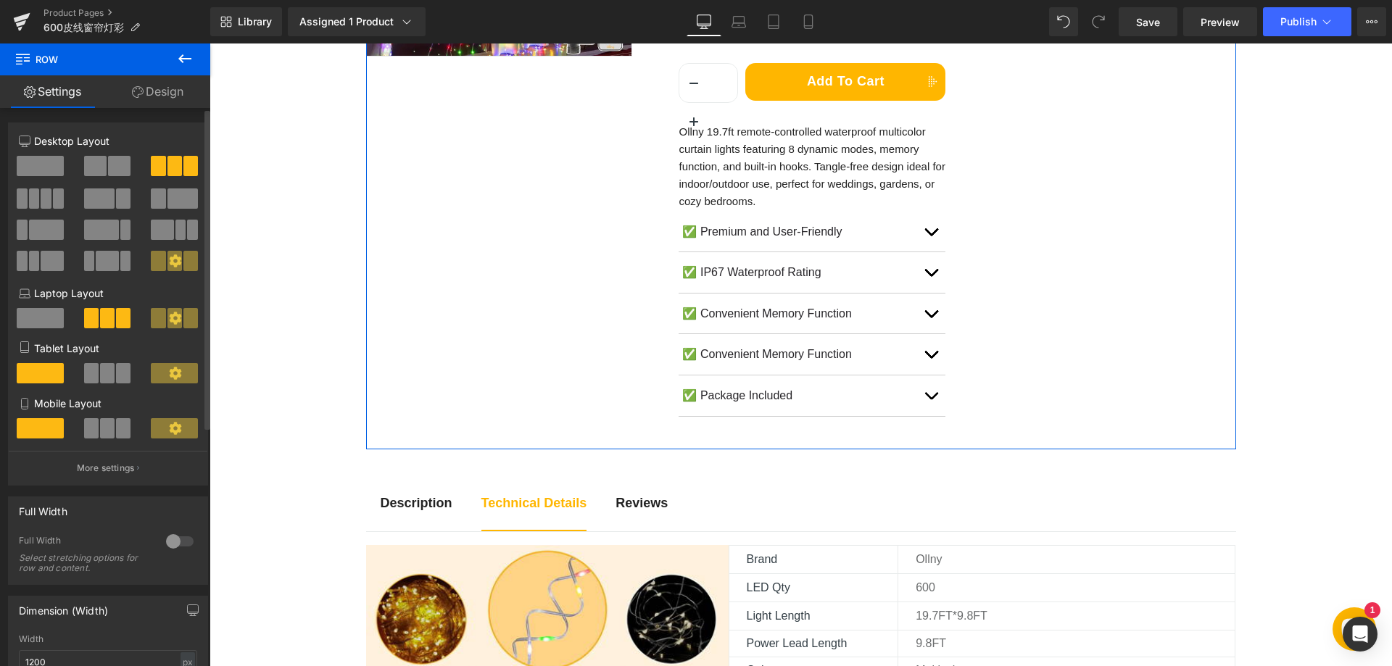
click at [89, 167] on span at bounding box center [95, 166] width 22 height 20
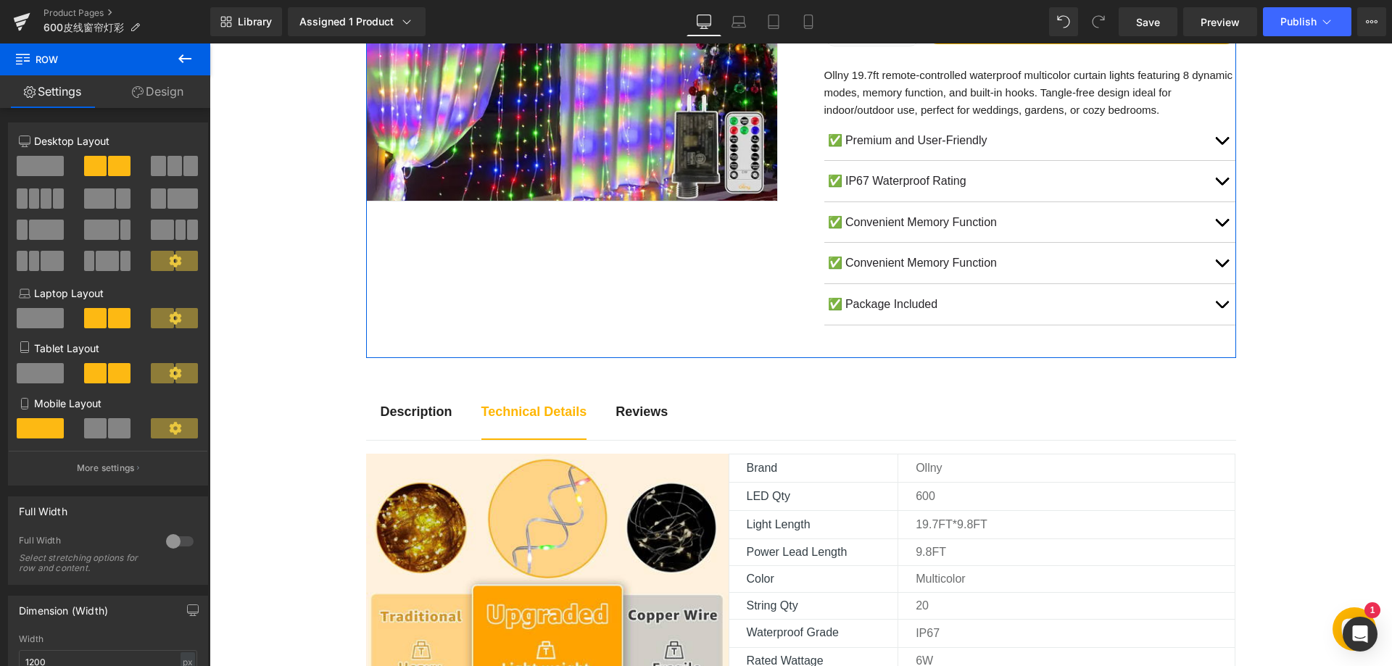
click at [166, 91] on link "Design" at bounding box center [157, 91] width 105 height 33
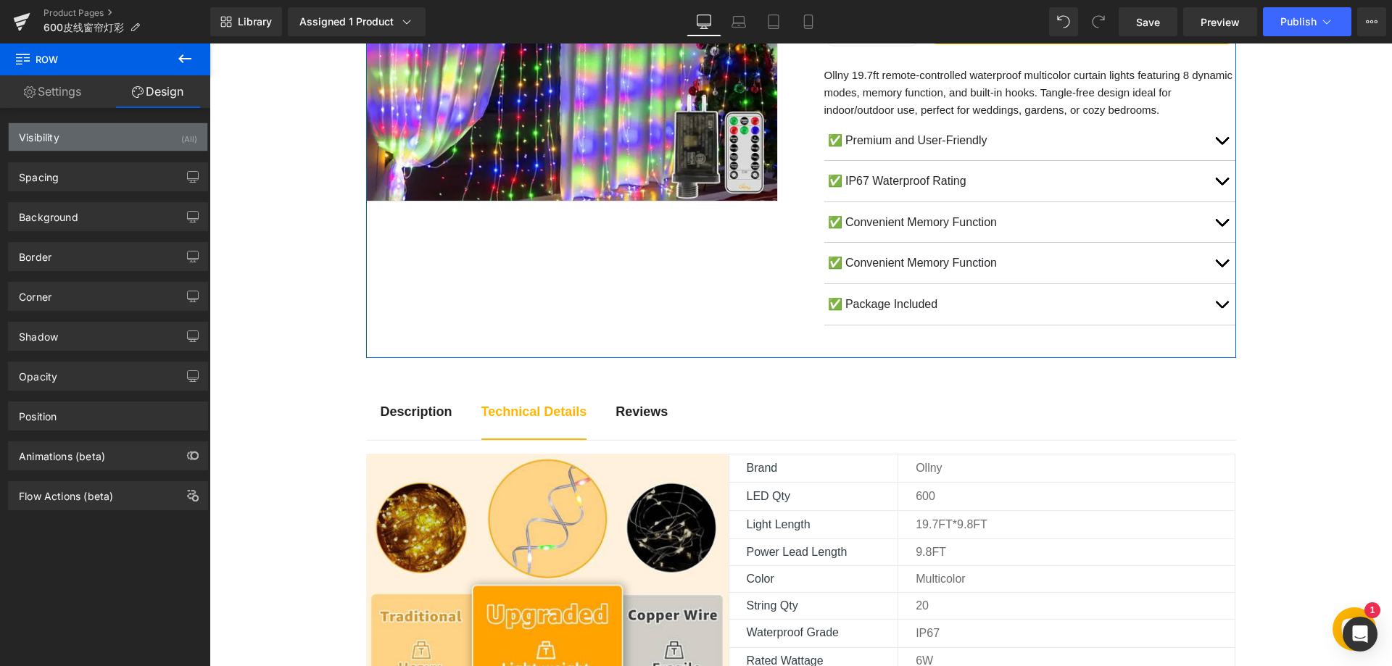
click at [124, 138] on div "Visibility (All)" at bounding box center [108, 137] width 199 height 28
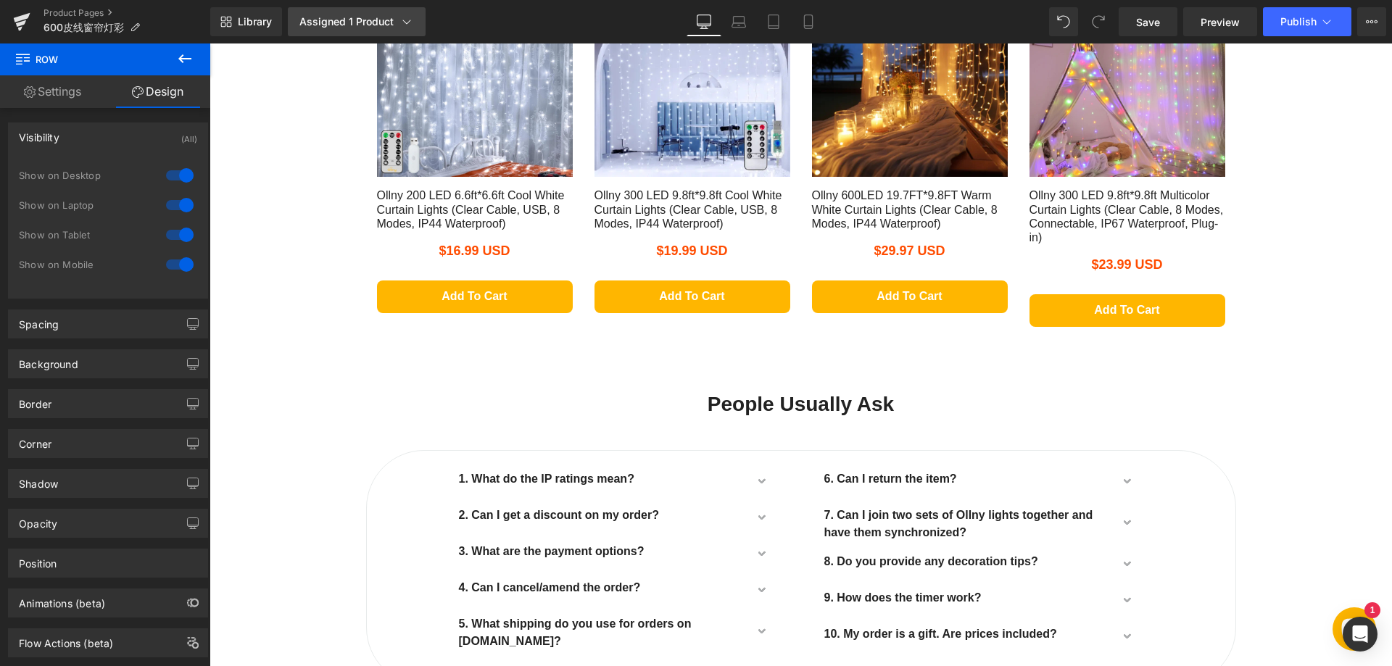
click at [404, 19] on icon at bounding box center [406, 21] width 14 height 14
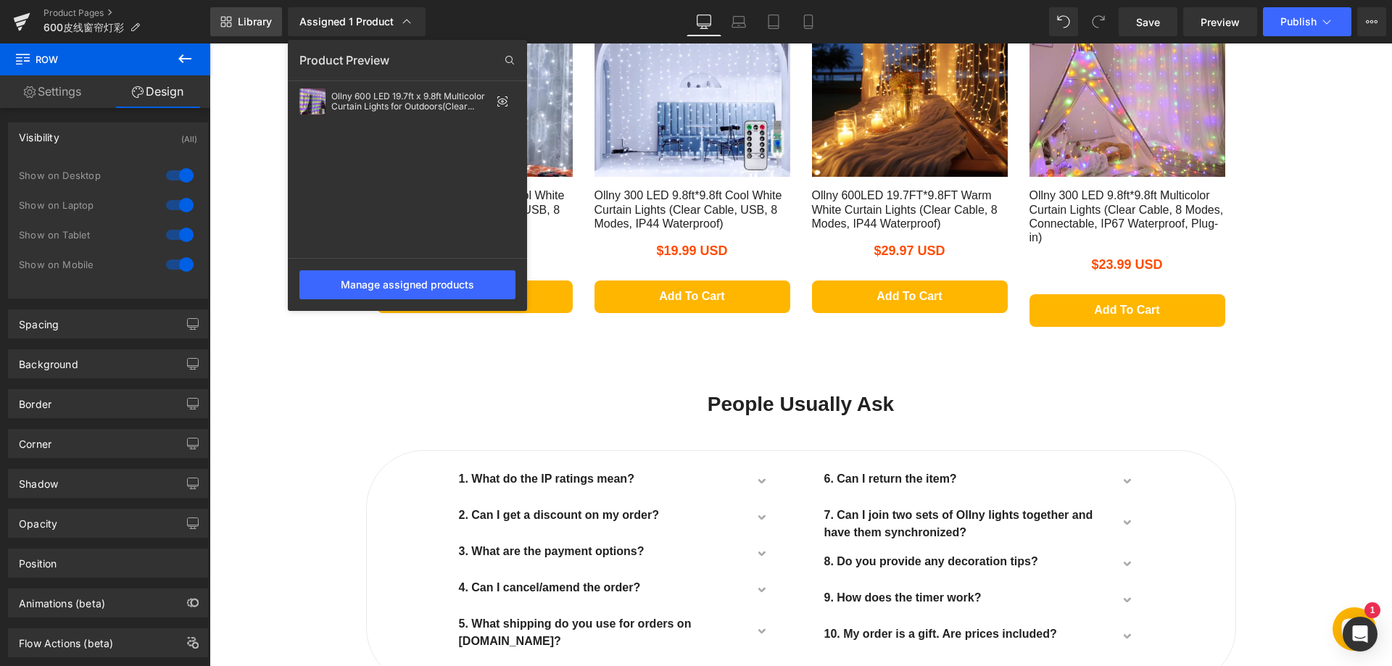
click at [252, 19] on span "Library" at bounding box center [255, 21] width 34 height 13
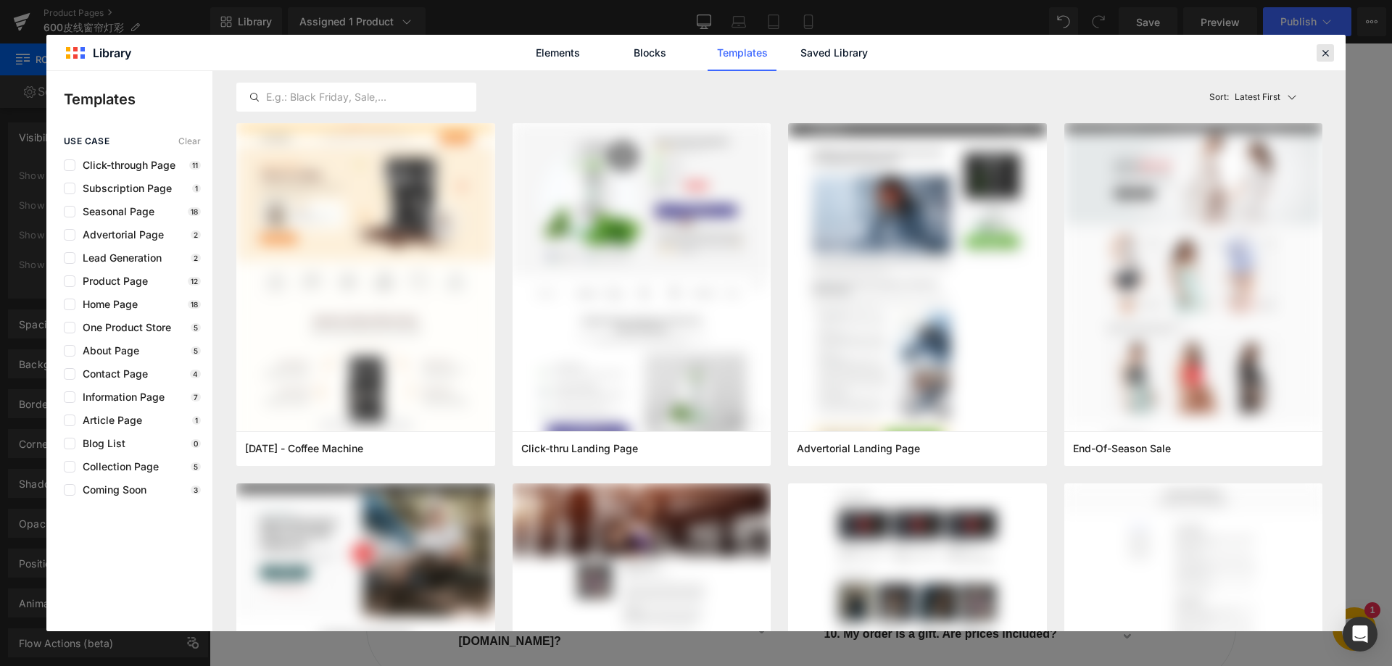
click at [1326, 54] on icon at bounding box center [1324, 52] width 13 height 13
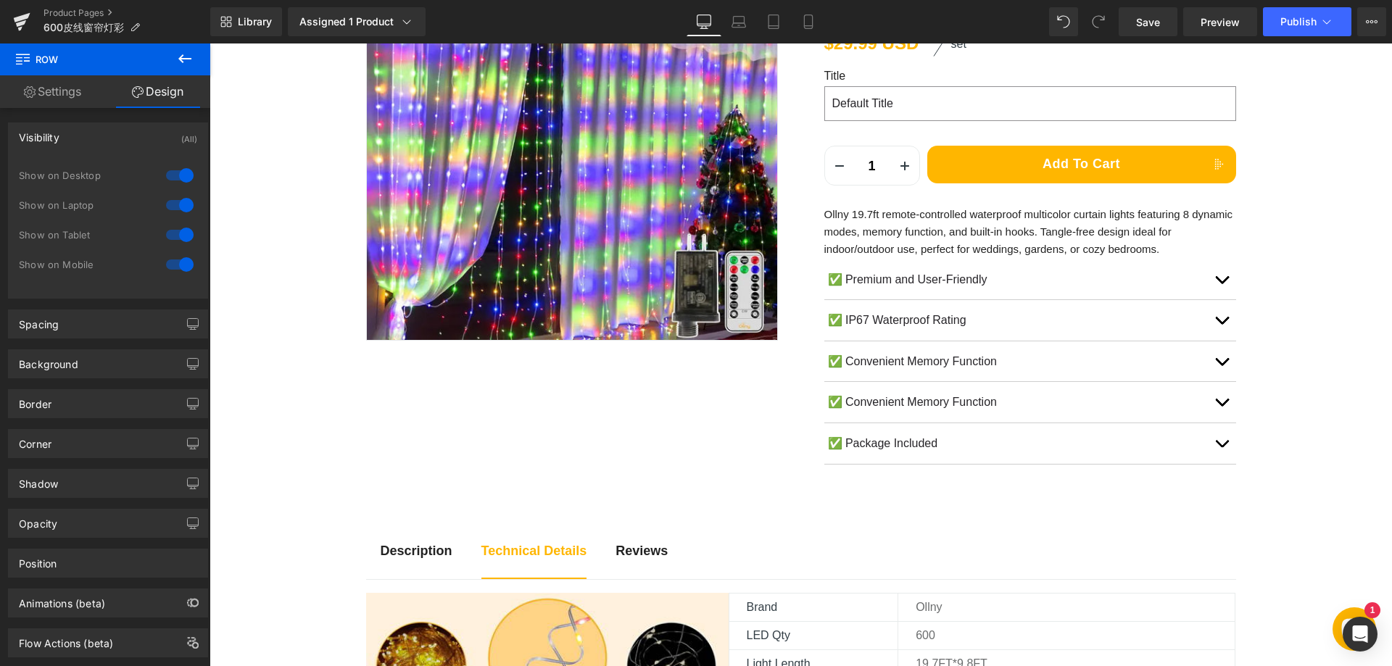
scroll to position [290, 0]
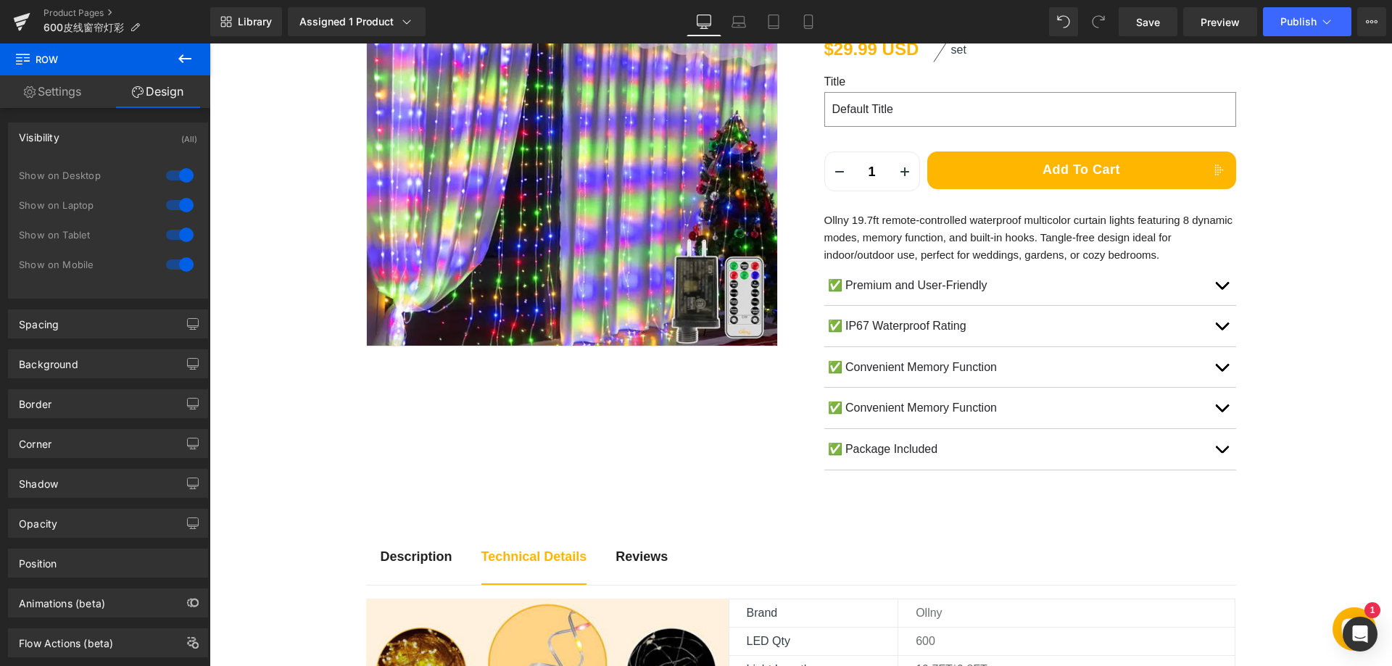
click at [396, 553] on strong "Description" at bounding box center [417, 556] width 72 height 14
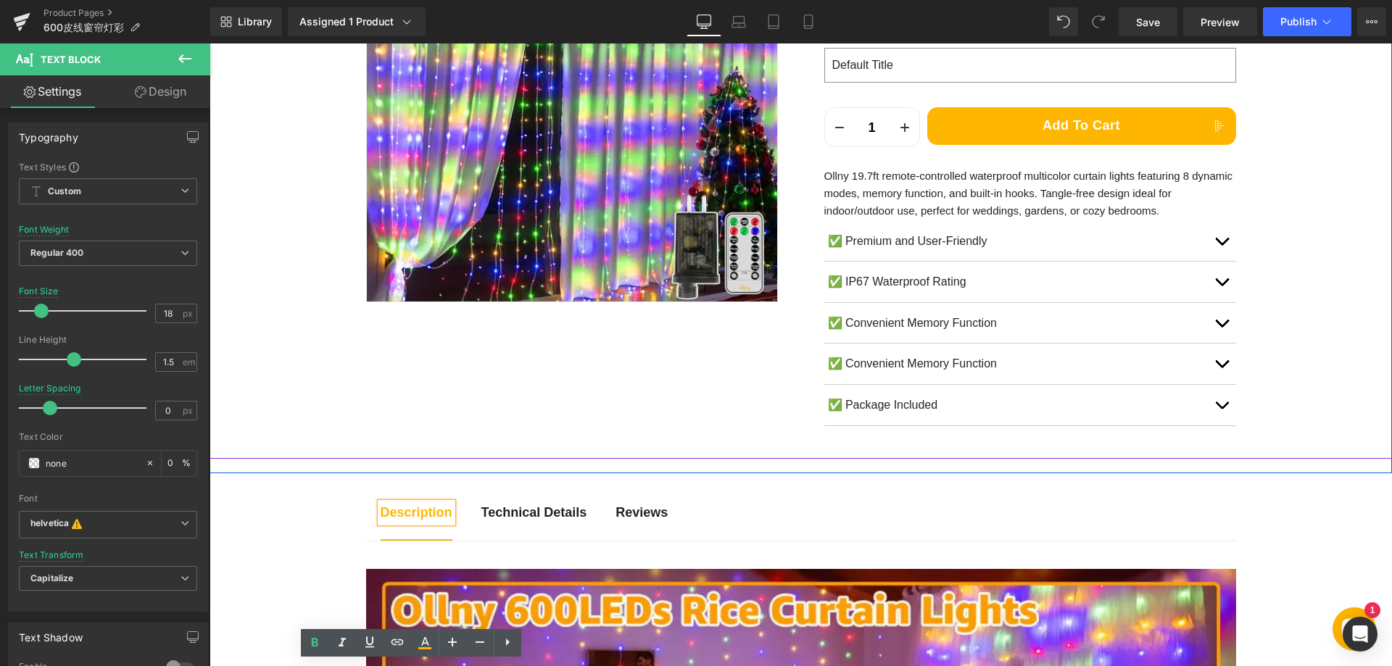
scroll to position [362, 0]
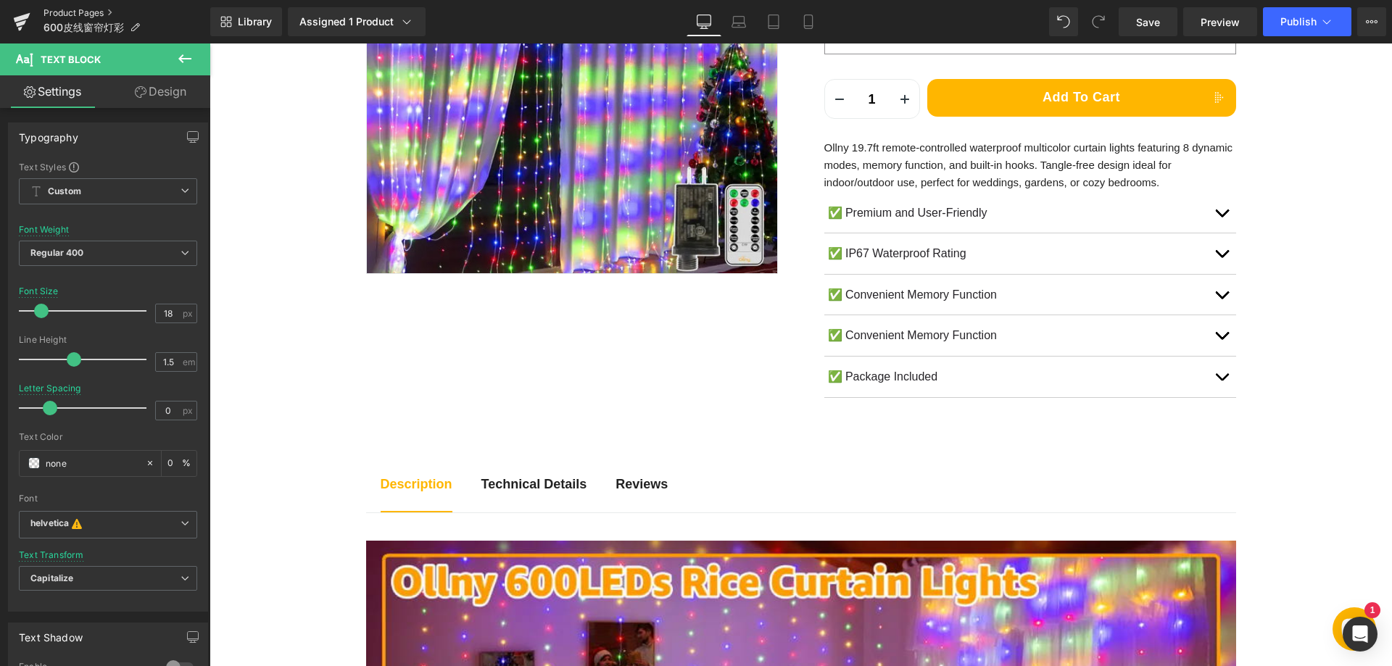
click at [78, 15] on link "Product Pages" at bounding box center [126, 13] width 167 height 12
